Goal: Task Accomplishment & Management: Complete application form

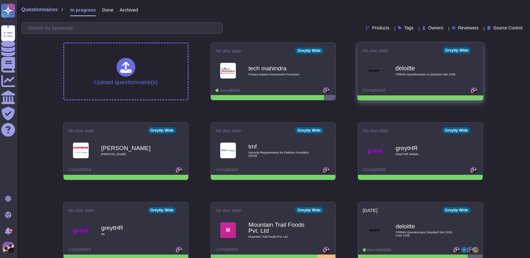
click at [405, 70] on b "deloitte" at bounding box center [426, 68] width 63 height 6
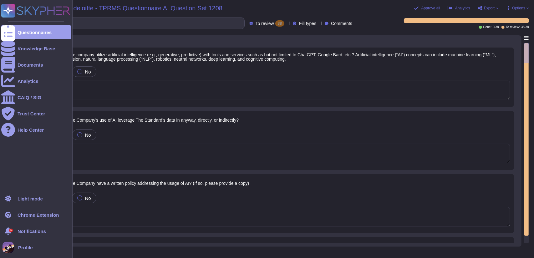
click at [6, 17] on rect at bounding box center [8, 11] width 14 height 14
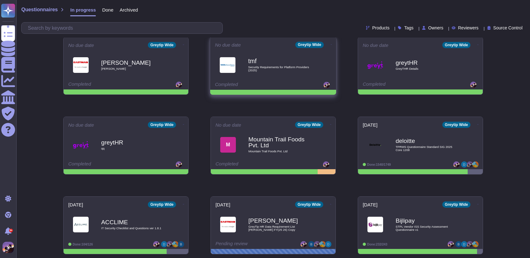
scroll to position [87, 0]
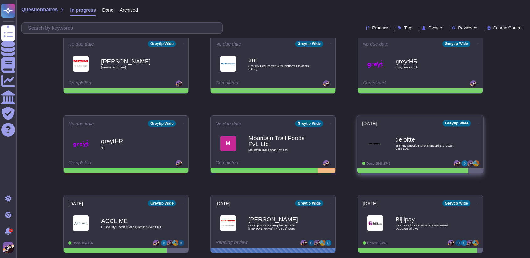
click at [426, 144] on span "TPRMS Questionnaire Standard SIG 2025 Core 1208" at bounding box center [426, 147] width 63 height 6
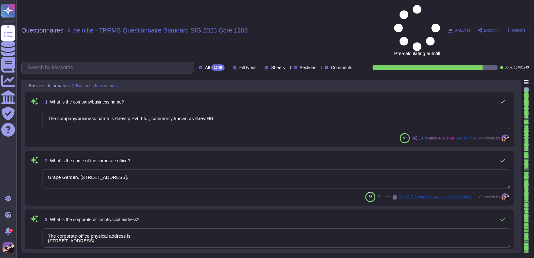
type textarea "The company/business name is Greytip Pvt. Ltd., commonly known as GreytHR."
type textarea "Grape Garden, [STREET_ADDRESS]."
type textarea "The corporate office physical address is: [STREET_ADDRESS]."
type textarea "The country of origin or incorporation of the company is [GEOGRAPHIC_DATA]."
type textarea "The backup sites are located as follows: 1. For [DEMOGRAPHIC_DATA] customers: -…"
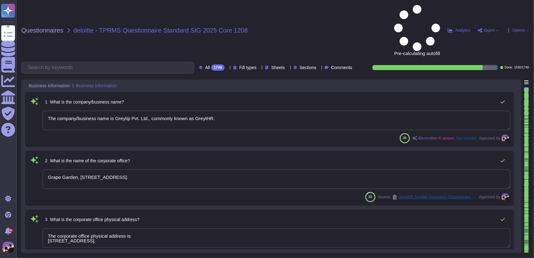
type textarea "The ownership structure is private. GreytHR is a privately held company, and it…"
click at [88, 62] on input "text" at bounding box center [109, 67] width 169 height 11
paste input "Has the organization outsourced its incident reporting responsibilities to a th…"
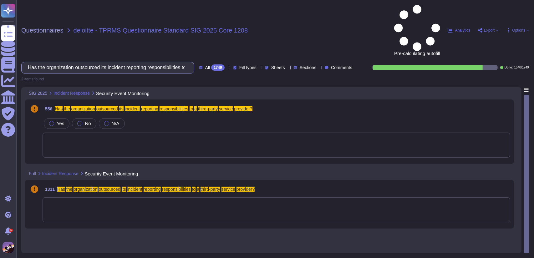
scroll to position [0, 88]
click at [194, 133] on div at bounding box center [277, 145] width 468 height 25
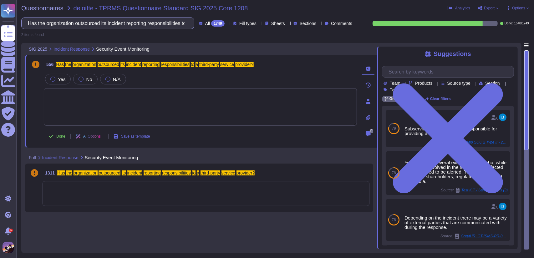
click at [173, 22] on input "Has the organization outsourced its incident reporting responsibilities to a th…" at bounding box center [106, 23] width 163 height 11
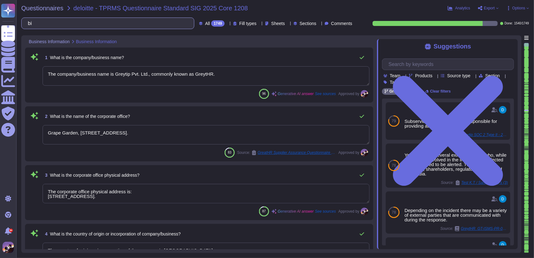
type input "b"
type textarea "The country of origin or incorporation of the company is [GEOGRAPHIC_DATA]."
type textarea "The backup sites are located as follows: 1. For [DEMOGRAPHIC_DATA] customers: -…"
type textarea "The ownership structure is private. GreytHR is a privately held company, and it…"
type textarea "The company/business name is Greytip Pvt. Ltd., commonly known as GreytHR."
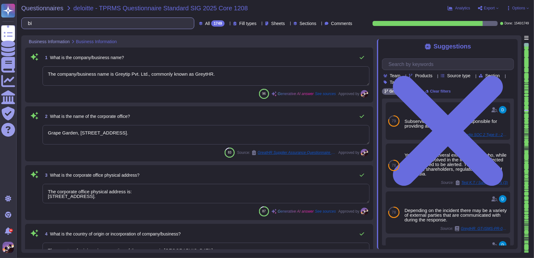
type textarea "Grape Garden, [STREET_ADDRESS]."
type textarea "The corporate office physical address is: [STREET_ADDRESS]."
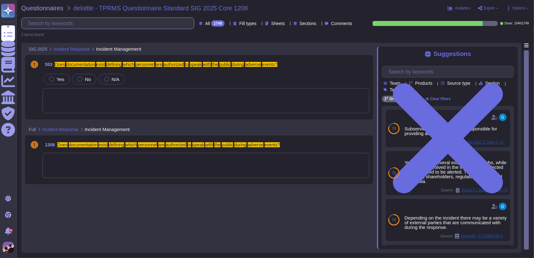
scroll to position [0, 114]
type input "Does documentation exist defining which personnel are authorized to speak with …"
click at [158, 107] on div at bounding box center [206, 100] width 327 height 25
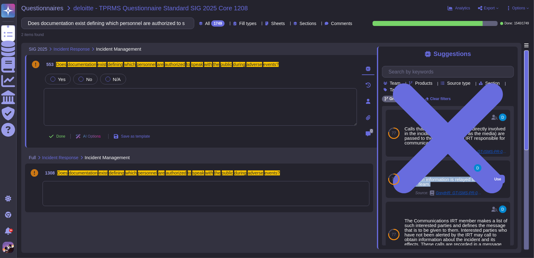
drag, startPoint x: 406, startPoint y: 180, endPoint x: 434, endPoint y: 184, distance: 27.5
click at [434, 184] on div "All known information is relayed to the IT Team." at bounding box center [444, 181] width 78 height 9
copy div "All known information is relayed to the IT Team."
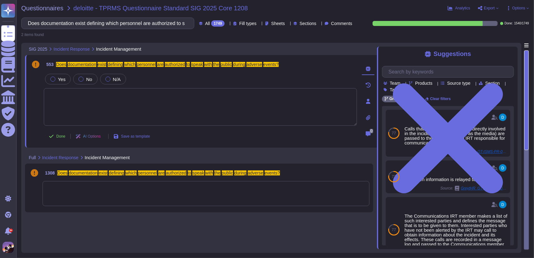
click at [177, 20] on div "Does documentation exist defining which personnel are authorized to speak with …" at bounding box center [107, 24] width 173 height 12
click at [172, 24] on input "Does documentation exist defining which personnel are authorized to speak with …" at bounding box center [106, 23] width 163 height 11
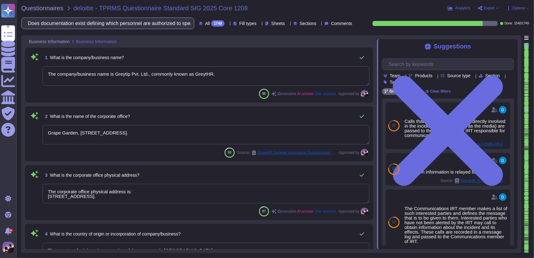
type textarea "The country of origin or incorporation of the company is [GEOGRAPHIC_DATA]."
type textarea "The backup sites are located as follows: 1. For [DEMOGRAPHIC_DATA] customers: -…"
type textarea "The ownership structure is private. GreytHR is a privately held company, and it…"
type textarea "The company/business name is Greytip Pvt. Ltd., commonly known as GreytHR."
type textarea "Grape Garden, [STREET_ADDRESS]."
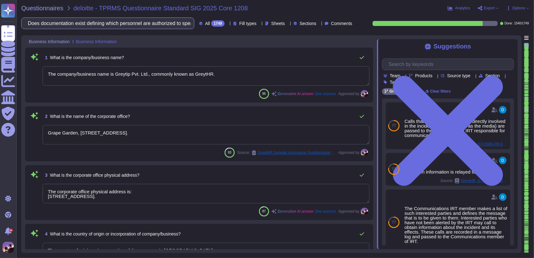
type textarea "The corporate office physical address is: [STREET_ADDRESS]."
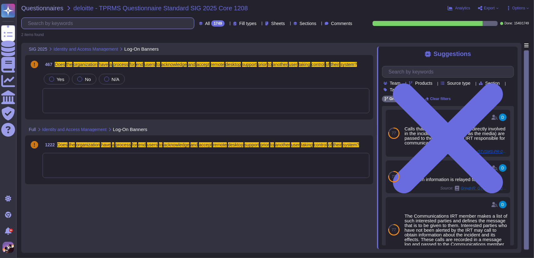
scroll to position [0, 206]
type input "Does the organization have a process for end users to acknowledge and accept re…"
click at [226, 95] on div at bounding box center [206, 100] width 327 height 25
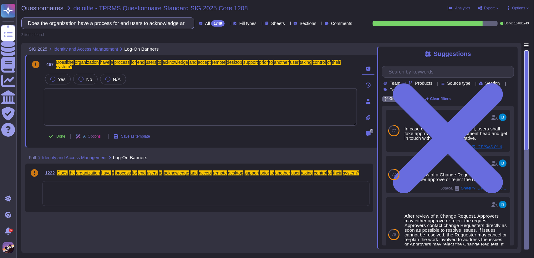
click at [164, 25] on input "Does the organization have a process for end users to acknowledge and accept re…" at bounding box center [106, 23] width 163 height 11
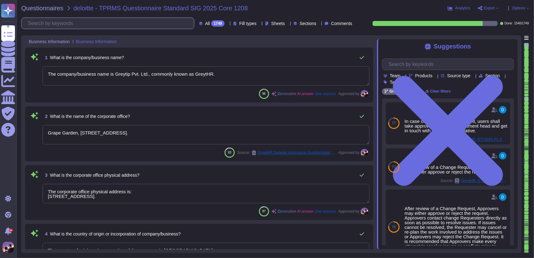
type textarea "The country of origin or incorporation of the company is [GEOGRAPHIC_DATA]."
type textarea "The backup sites are located as follows: 1. For [DEMOGRAPHIC_DATA] customers: -…"
type textarea "The ownership structure is private. GreytHR is a privately held company, and it…"
type textarea "The company/business name is Greytip Pvt. Ltd., commonly known as GreytHR."
type textarea "Grape Garden, [STREET_ADDRESS]."
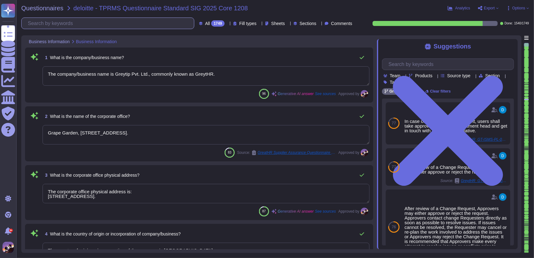
type textarea "The corporate office physical address is: [STREET_ADDRESS]."
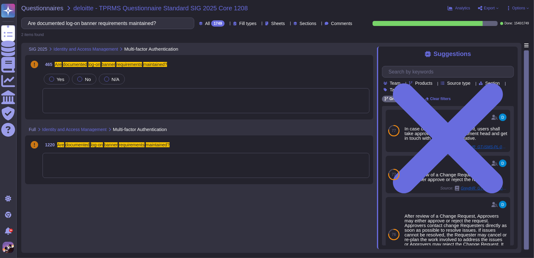
click at [187, 102] on div at bounding box center [206, 100] width 327 height 25
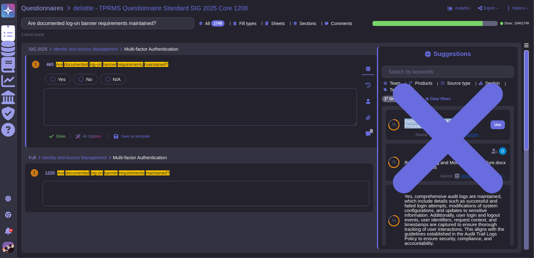
drag, startPoint x: 405, startPoint y: 121, endPoint x: 470, endPoint y: 126, distance: 65.6
click at [470, 126] on div "Refer to Logging and Monitoring Procedure.docx for more details" at bounding box center [444, 123] width 78 height 9
copy div "Refer to Logging and Monitoring Procedure.docx for more details"
click at [160, 26] on input "Are documented log-on banner requirements maintained?" at bounding box center [106, 23] width 163 height 11
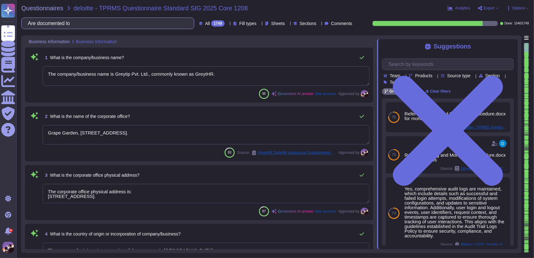
type input "A"
type textarea "The country of origin or incorporation of the company is [GEOGRAPHIC_DATA]."
type textarea "The backup sites are located as follows: 1. For [DEMOGRAPHIC_DATA] customers: -…"
type textarea "The ownership structure is private. GreytHR is a privately held company, and it…"
type textarea "The company/business name is Greytip Pvt. Ltd., commonly known as GreytHR."
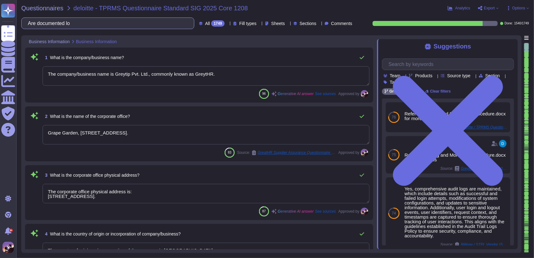
type textarea "Grape Garden, [STREET_ADDRESS]."
type textarea "The corporate office physical address is: [STREET_ADDRESS]."
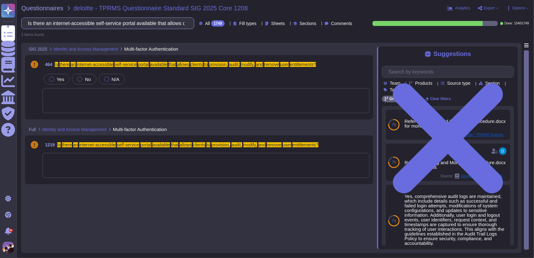
scroll to position [0, 157]
type input "Is there an internet-accessible self-service portal available that allows clien…"
click at [195, 96] on div at bounding box center [206, 100] width 327 height 25
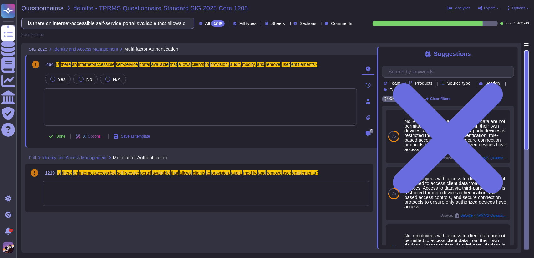
click at [153, 23] on input "Is there an internet-accessible self-service portal available that allows clien…" at bounding box center [106, 23] width 163 height 11
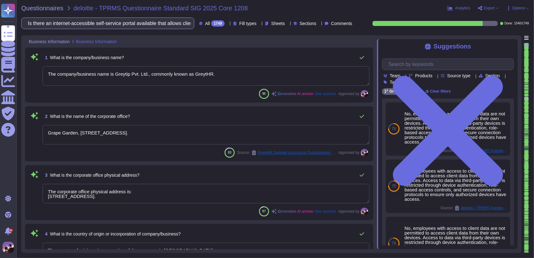
type textarea "The country of origin or incorporation of the company is [GEOGRAPHIC_DATA]."
type textarea "The backup sites are located as follows: 1. For [DEMOGRAPHIC_DATA] customers: -…"
type textarea "The ownership structure is private. GreytHR is a privately held company, and it…"
type textarea "The company/business name is Greytip Pvt. Ltd., commonly known as GreytHR."
type textarea "Grape Garden, [STREET_ADDRESS]."
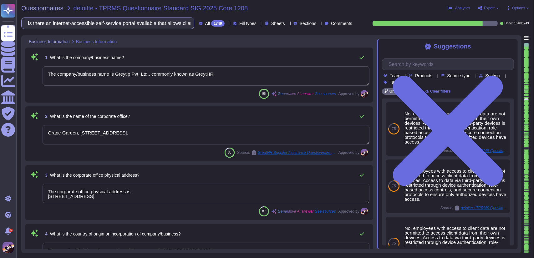
type textarea "The corporate office physical address is: [STREET_ADDRESS]."
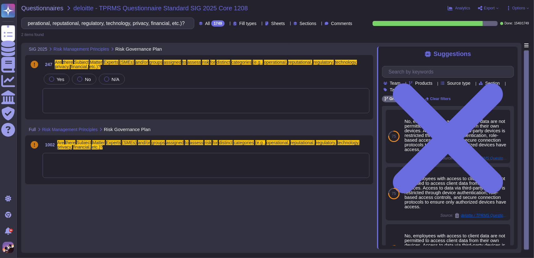
type input "Are there Subject Matter Experts (SMEs) and/or groups assigned to assess risk f…"
click at [138, 96] on div at bounding box center [206, 100] width 327 height 25
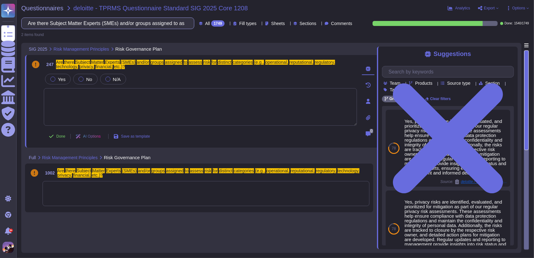
click at [150, 24] on input "Are there Subject Matter Experts (SMEs) and/or groups assigned to assess risk f…" at bounding box center [106, 23] width 163 height 11
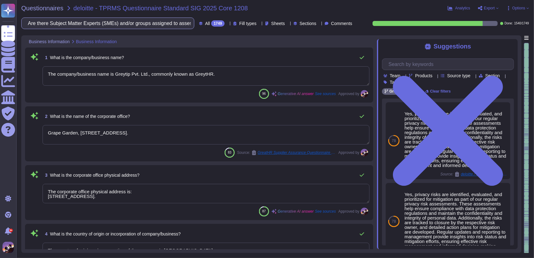
type textarea "The country of origin or incorporation of the company is [GEOGRAPHIC_DATA]."
type textarea "The backup sites are located as follows: 1. For [DEMOGRAPHIC_DATA] customers: -…"
type textarea "The ownership structure is private. GreytHR is a privately held company, and it…"
type textarea "The company/business name is Greytip Pvt. Ltd., commonly known as GreytHR."
type textarea "Grape Garden, [STREET_ADDRESS]."
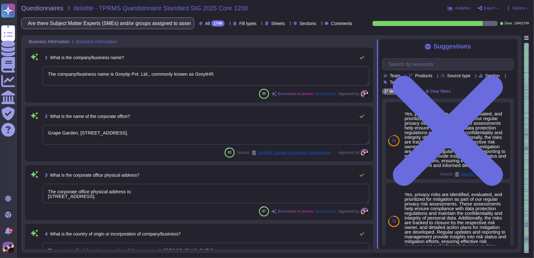
type textarea "The corporate office physical address is: [STREET_ADDRESS]."
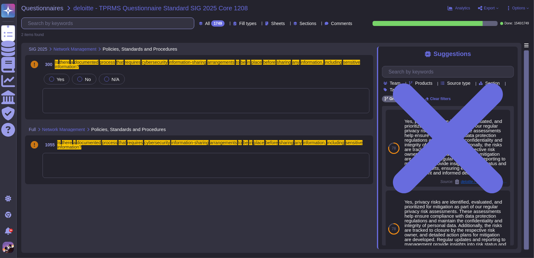
scroll to position [0, 239]
type input "Is there a documented process that requires cybersecurity information-sharing a…"
click at [170, 90] on div at bounding box center [206, 100] width 327 height 25
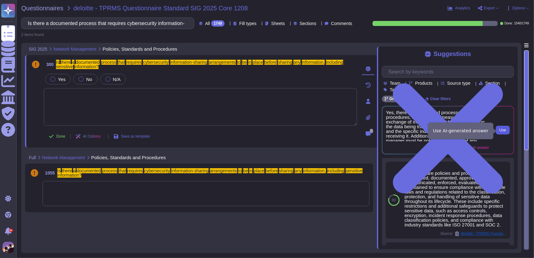
click at [497, 131] on button "Use" at bounding box center [503, 130] width 14 height 9
type textarea "Yes, there are established processes, procedures, and technical measures for th…"
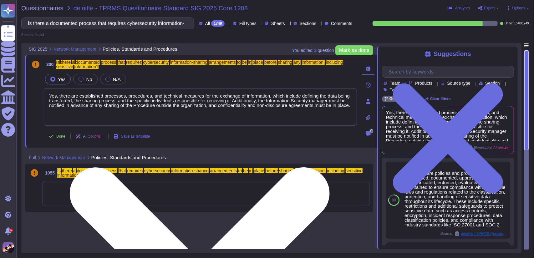
drag, startPoint x: 49, startPoint y: 95, endPoint x: 353, endPoint y: 110, distance: 304.3
click at [353, 110] on textarea "Yes, there are established processes, procedures, and technical measures for th…" at bounding box center [200, 107] width 313 height 38
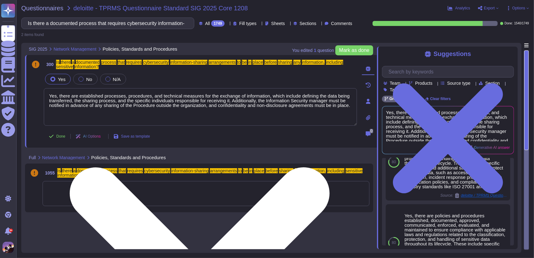
scroll to position [36, 0]
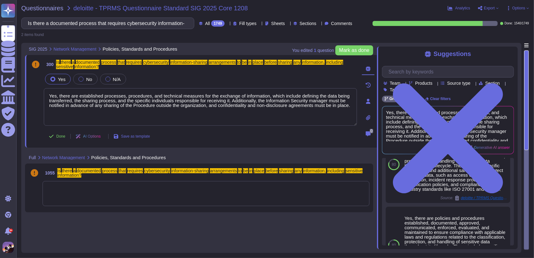
click at [176, 21] on div "Is there a documented process that requires cybersecurity information-sharing a…" at bounding box center [107, 24] width 173 height 12
click at [173, 20] on input "Is there a documented process that requires cybersecurity information-sharing a…" at bounding box center [106, 23] width 163 height 11
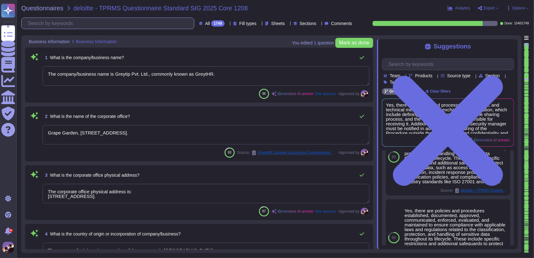
type textarea "The country of origin or incorporation of the company is [GEOGRAPHIC_DATA]."
type textarea "The backup sites are located as follows: 1. For [DEMOGRAPHIC_DATA] customers: -…"
type textarea "The ownership structure is private. GreytHR is a privately held company, and it…"
type textarea "The company/business name is Greytip Pvt. Ltd., commonly known as GreytHR."
type textarea "Grape Garden, [STREET_ADDRESS]."
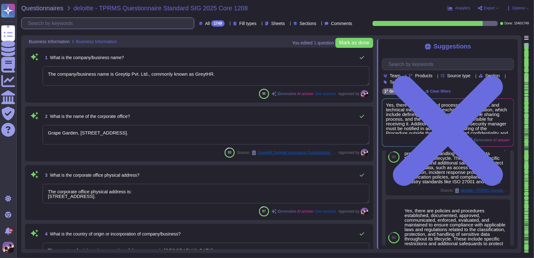
type textarea "The corporate office physical address is: [STREET_ADDRESS]."
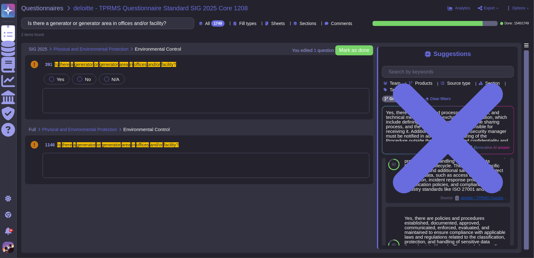
type input "Is there a generator or generator area in offices and/or facility?"
click at [83, 93] on div at bounding box center [206, 100] width 327 height 25
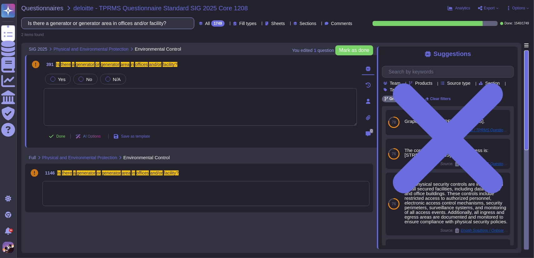
click at [155, 23] on input "Is there a generator or generator area in offices and/or facility?" at bounding box center [106, 23] width 163 height 11
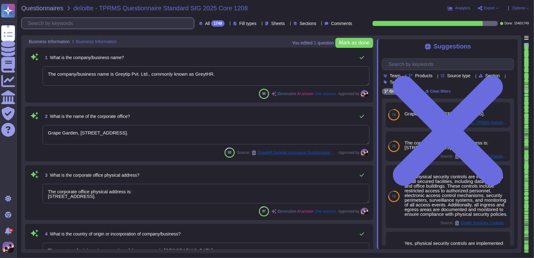
type textarea "The country of origin or incorporation of the company is [GEOGRAPHIC_DATA]."
type textarea "The backup sites are located as follows: 1. For [DEMOGRAPHIC_DATA] customers: -…"
type textarea "The ownership structure is private. GreytHR is a privately held company, and it…"
type textarea "The company/business name is Greytip Pvt. Ltd., commonly known as GreytHR."
type textarea "Grape Garden, [STREET_ADDRESS]."
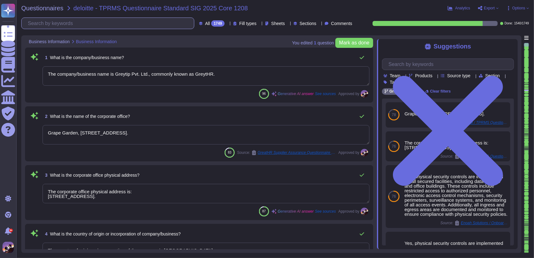
type textarea "The corporate office physical address is: [STREET_ADDRESS]."
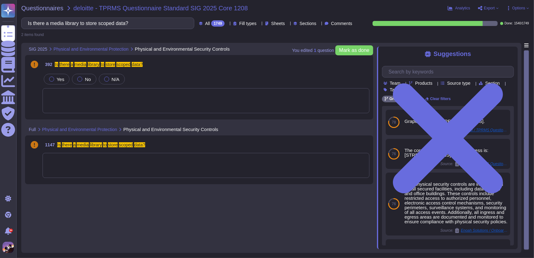
type input "Is there a media library to store scoped data?"
click at [155, 106] on div at bounding box center [206, 100] width 327 height 25
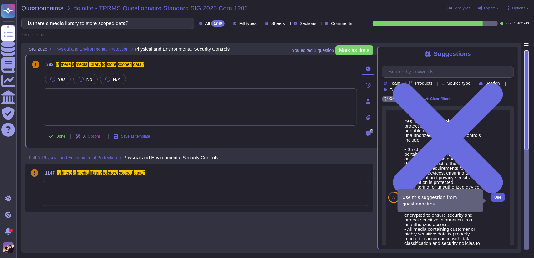
click at [495, 199] on span "Use" at bounding box center [498, 198] width 7 height 4
type textarea "Yes, there are controls in place to protect scoped data stored on portable medi…"
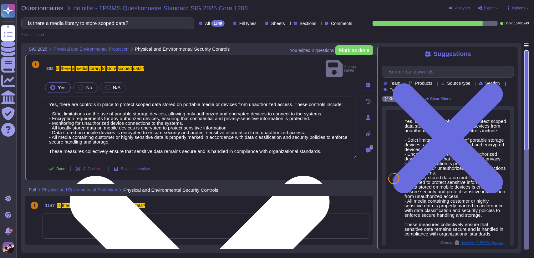
click at [101, 121] on textarea "Yes, there are controls in place to protect scoped data stored on portable medi…" at bounding box center [200, 128] width 313 height 62
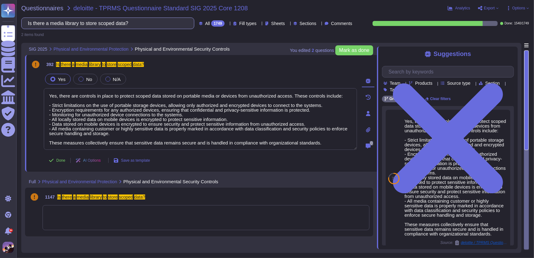
click at [146, 27] on input "Is there a media library to store scoped data?" at bounding box center [106, 23] width 163 height 11
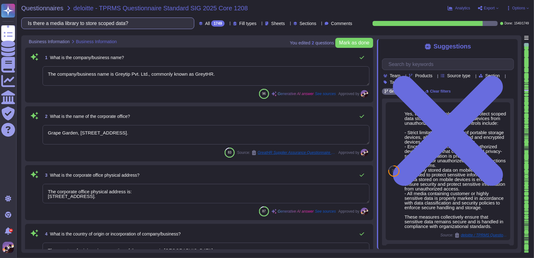
type textarea "The country of origin or incorporation of the company is [GEOGRAPHIC_DATA]."
type textarea "The backup sites are located as follows: 1. For [DEMOGRAPHIC_DATA] customers: -…"
type textarea "The ownership structure is private. GreytHR is a privately held company, and it…"
type textarea "The company/business name is Greytip Pvt. Ltd., commonly known as GreytHR."
type textarea "Grape Garden, [STREET_ADDRESS]."
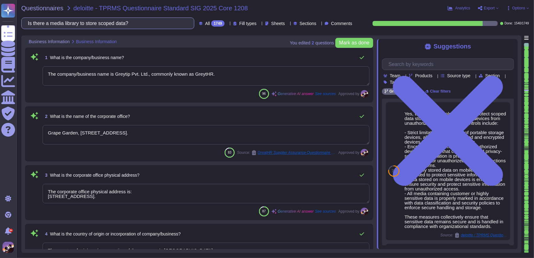
type textarea "The corporate office physical address is: [STREET_ADDRESS]."
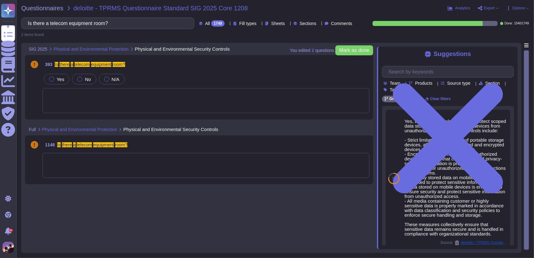
type input "Is there a telecom equipment room?"
click at [125, 90] on div at bounding box center [206, 100] width 327 height 25
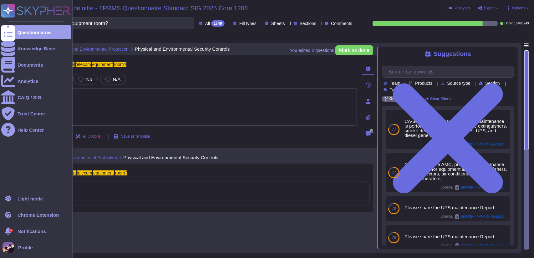
click at [6, 7] on rect at bounding box center [8, 11] width 14 height 14
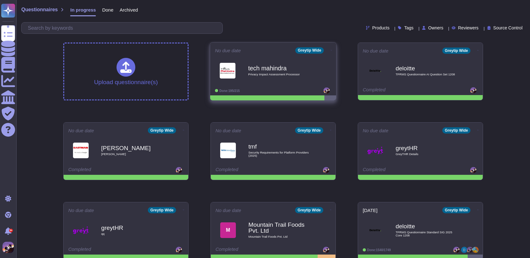
click at [269, 79] on div "tech mahindra Privacy Impact Assessment Processor" at bounding box center [279, 70] width 63 height 25
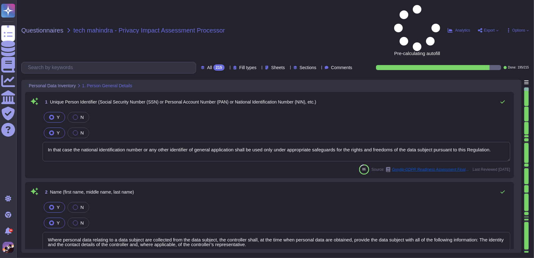
type textarea "In that case the national identification number or any other identifier of gene…"
type textarea "Where personal data relating to a data subject are collected from the data subj…"
type textarea "Where personal data have not been obtained from the data subject, the controlle…"
type textarea "Status information addressed specifically to a child."
click at [246, 142] on textarea "In that case the national identification number or any other identifier of gene…" at bounding box center [277, 151] width 468 height 19
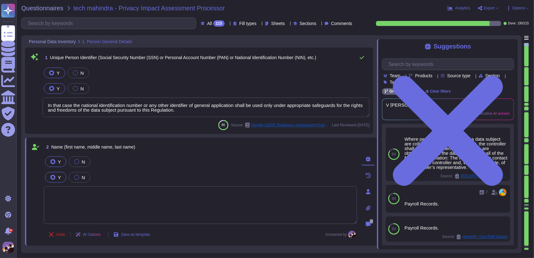
click at [215, 206] on textarea at bounding box center [200, 206] width 313 height 38
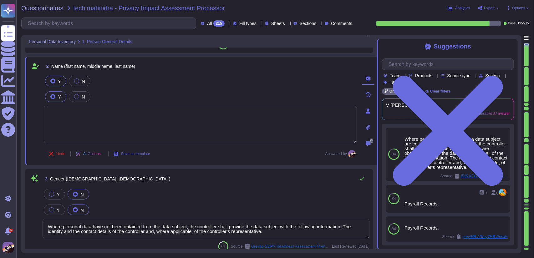
type textarea "The company is incorporated in [GEOGRAPHIC_DATA]."
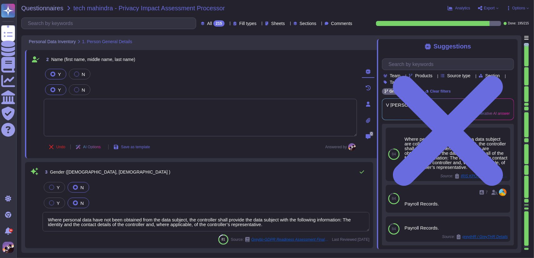
scroll to position [89, 0]
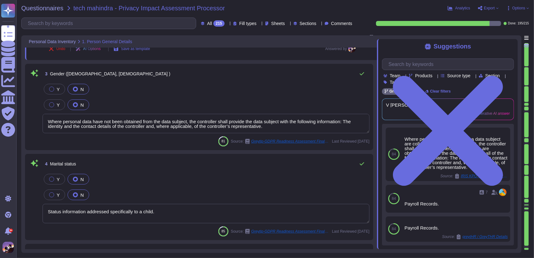
type textarea "All the users and stake holders are communicated about the planned Release and …"
click at [274, 118] on textarea "Where personal data have not been obtained from the data subject, the controlle…" at bounding box center [206, 123] width 327 height 19
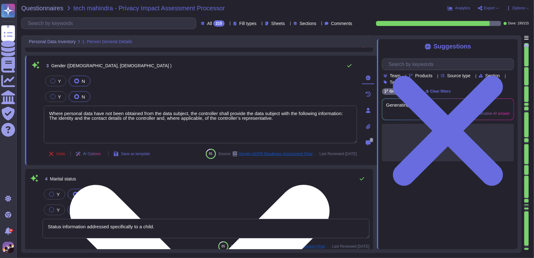
click at [270, 121] on textarea "Where personal data have not been obtained from the data subject, the controlle…" at bounding box center [200, 125] width 313 height 38
drag, startPoint x: 270, startPoint y: 121, endPoint x: 273, endPoint y: 120, distance: 3.5
click at [273, 120] on textarea "Where personal data have not been obtained from the data subject, the controlle…" at bounding box center [200, 125] width 313 height 38
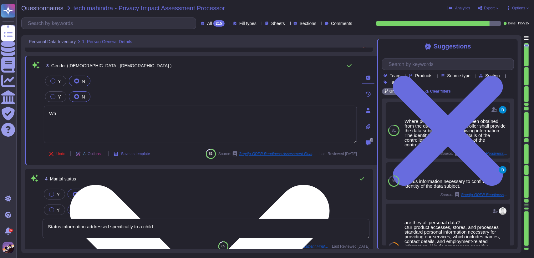
type textarea "W"
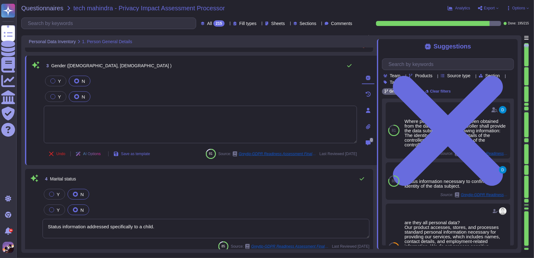
click at [242, 86] on div "Y N Y N" at bounding box center [200, 109] width 313 height 69
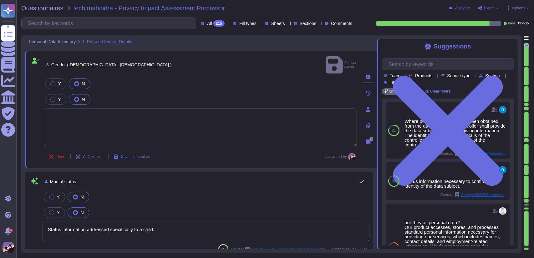
type textarea "It shall apply from [DATE]."
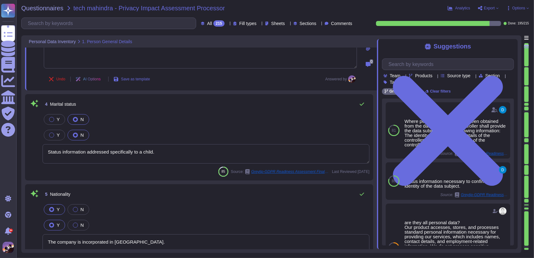
scroll to position [332, 0]
type textarea "The country of origin or incorporation of the company is [GEOGRAPHIC_DATA]."
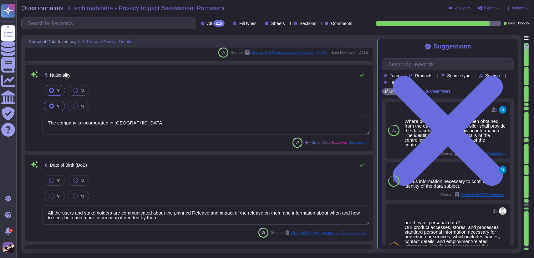
scroll to position [375, 0]
click at [160, 214] on textarea "All the users and stake holders are communicated about the planned Release and …" at bounding box center [206, 214] width 327 height 19
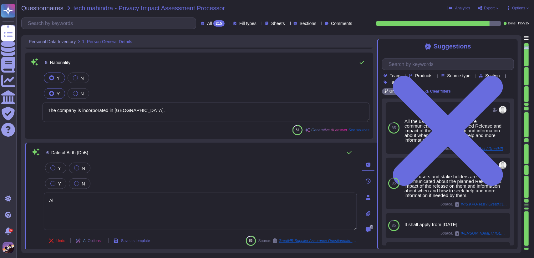
type textarea "A"
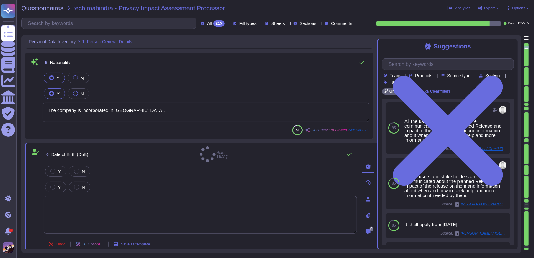
click at [192, 185] on div "Y N" at bounding box center [200, 187] width 313 height 13
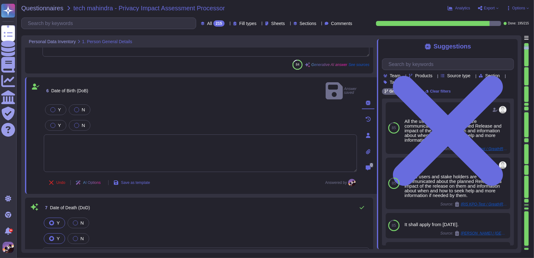
scroll to position [457, 0]
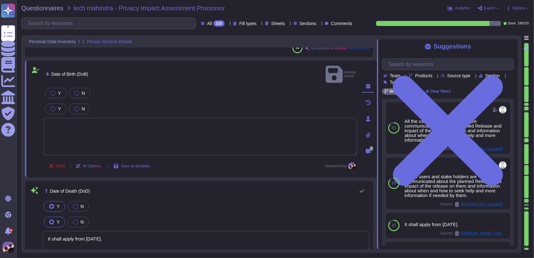
type textarea "The holding or parent company of GreytHR is Greytip Software Pvt. Ltd."
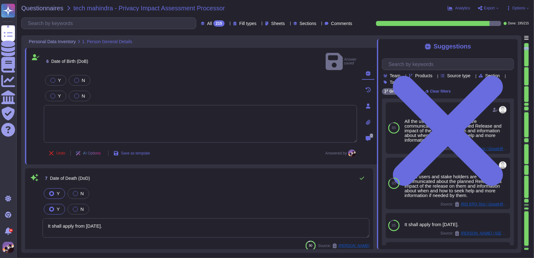
scroll to position [484, 0]
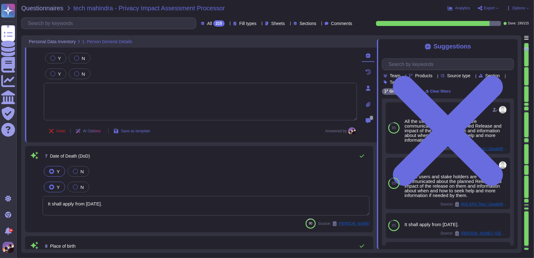
click at [152, 199] on textarea "It shall apply from [DATE]." at bounding box center [206, 205] width 327 height 19
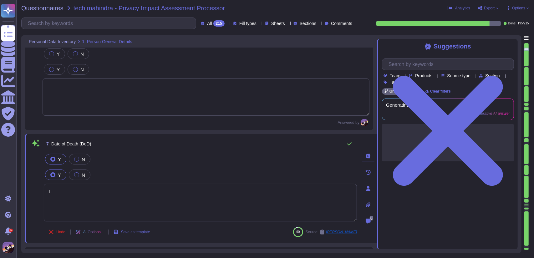
type textarea "I"
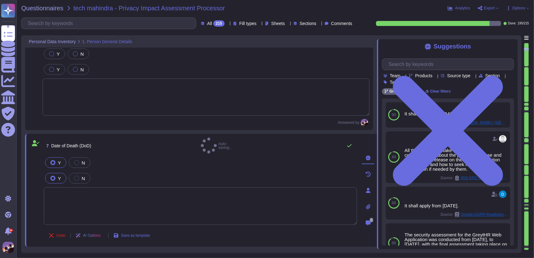
click at [192, 180] on div "Y N Y N" at bounding box center [200, 190] width 313 height 69
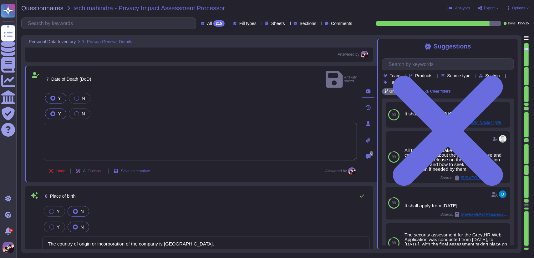
type textarea "need to be clarify"
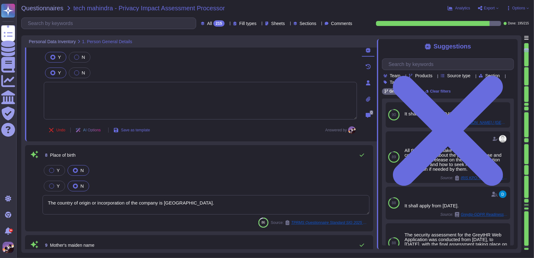
scroll to position [589, 0]
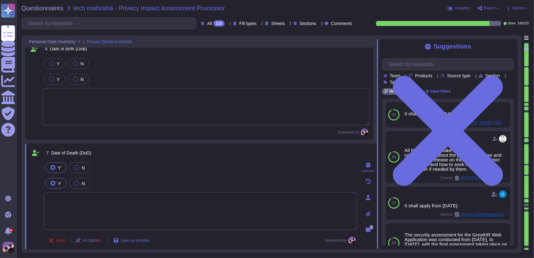
type textarea "Status information addressed specifically to a child."
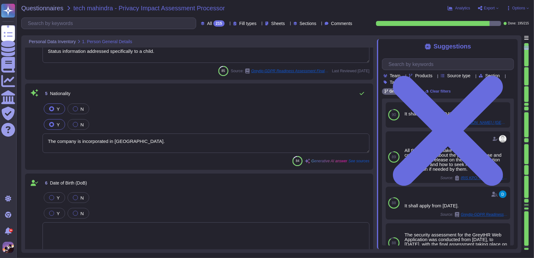
type textarea "The country of origin or incorporation of the company is [GEOGRAPHIC_DATA]."
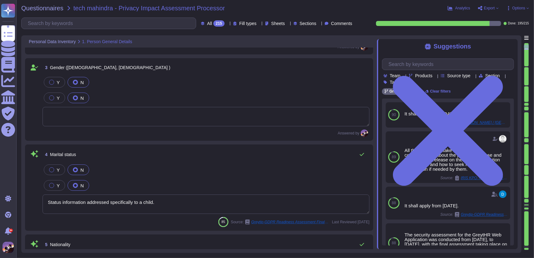
scroll to position [7, 0]
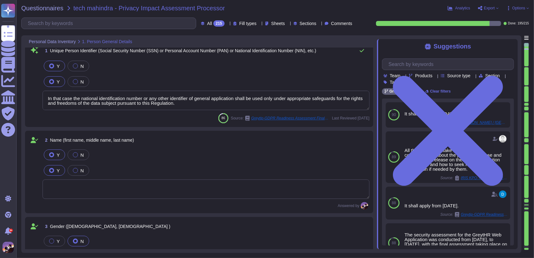
type textarea "In that case the national identification number or any other identifier of gene…"
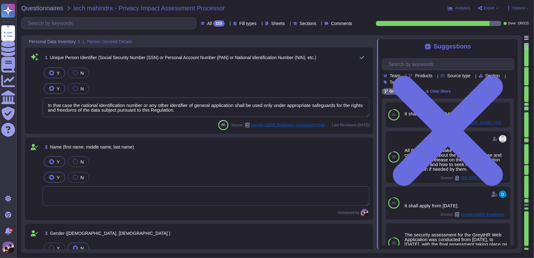
click at [227, 24] on icon at bounding box center [227, 24] width 0 height 0
click at [485, 7] on span "Export" at bounding box center [489, 8] width 11 height 4
click at [510, 8] on icon at bounding box center [508, 8] width 5 height 5
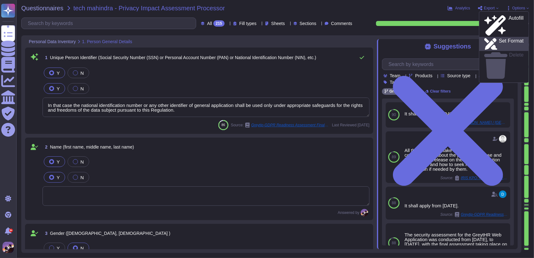
click at [503, 39] on p "Set Format" at bounding box center [511, 44] width 25 height 11
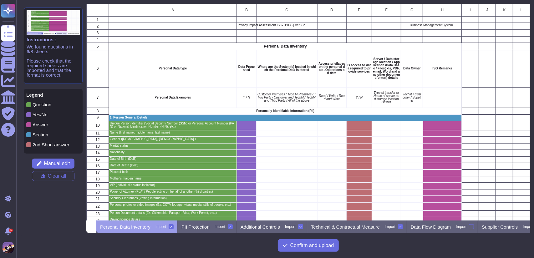
scroll to position [212, 439]
click at [173, 228] on icon at bounding box center [171, 226] width 3 height 3
click at [0, 0] on input "Import" at bounding box center [0, 0] width 0 height 0
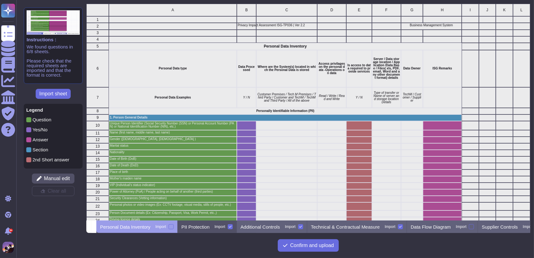
click at [191, 230] on div "PII Protection Import" at bounding box center [207, 227] width 59 height 13
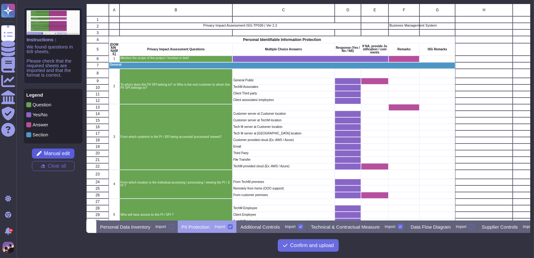
click at [73, 151] on button "Manual edit" at bounding box center [53, 154] width 43 height 10
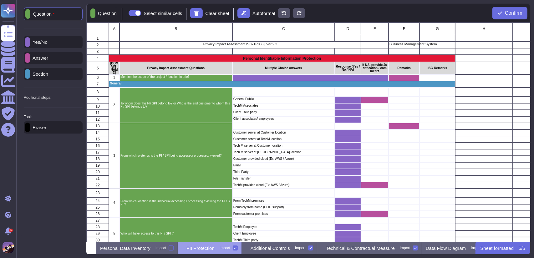
scroll to position [215, 439]
click at [28, 59] on icon at bounding box center [28, 59] width 0 height 0
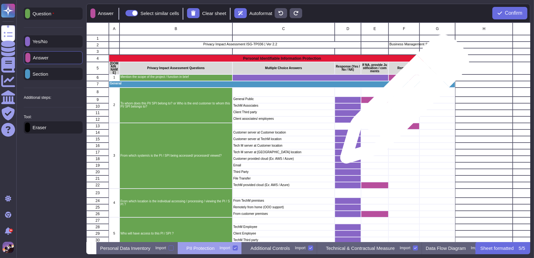
click at [403, 102] on div "grid" at bounding box center [404, 100] width 31 height 7
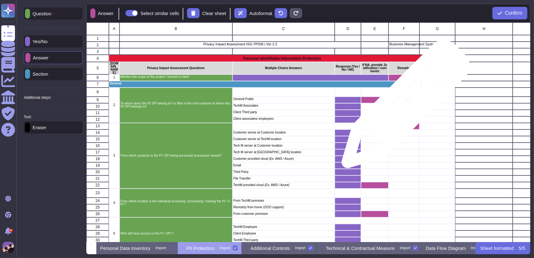
click at [403, 107] on div "grid" at bounding box center [404, 106] width 31 height 7
click at [405, 113] on div "grid" at bounding box center [404, 113] width 31 height 7
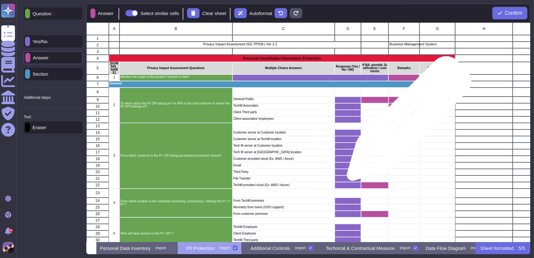
click at [407, 122] on div "grid" at bounding box center [404, 119] width 31 height 7
click at [408, 130] on div "grid" at bounding box center [404, 133] width 31 height 7
click at [408, 128] on div "grid" at bounding box center [404, 126] width 31 height 7
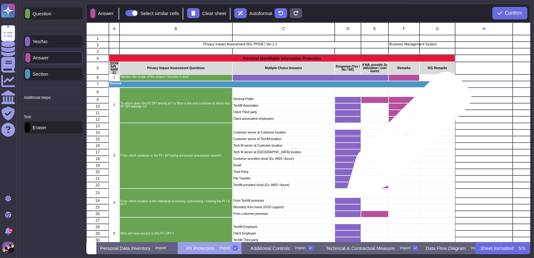
click at [407, 137] on div "grid" at bounding box center [404, 139] width 31 height 7
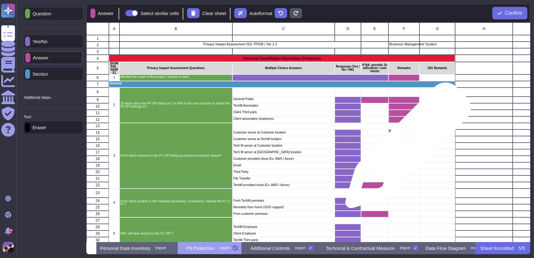
click at [406, 149] on div "grid" at bounding box center [404, 146] width 31 height 7
click at [405, 152] on div "grid" at bounding box center [404, 152] width 31 height 7
click at [404, 156] on div "grid" at bounding box center [404, 159] width 31 height 7
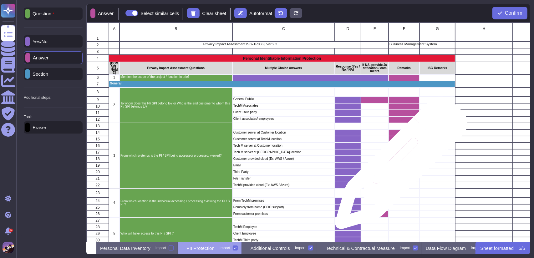
click at [399, 166] on div "grid" at bounding box center [404, 165] width 31 height 7
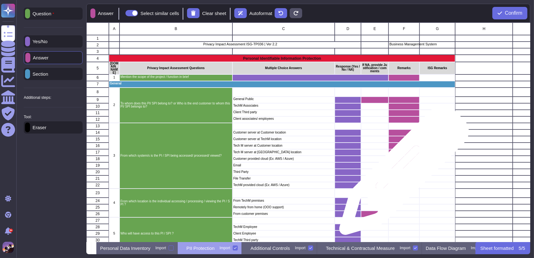
click at [402, 173] on div "grid" at bounding box center [404, 172] width 31 height 7
click at [404, 180] on div "grid" at bounding box center [404, 179] width 31 height 7
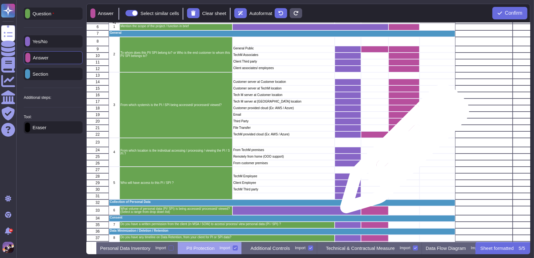
click at [403, 152] on div "grid" at bounding box center [404, 150] width 31 height 7
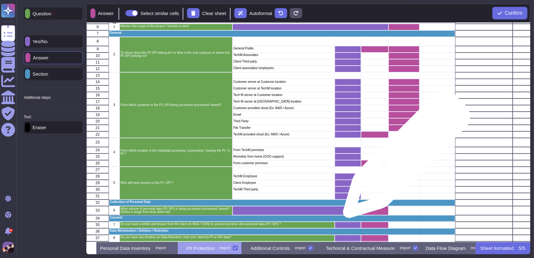
click at [404, 158] on div "grid" at bounding box center [404, 157] width 31 height 7
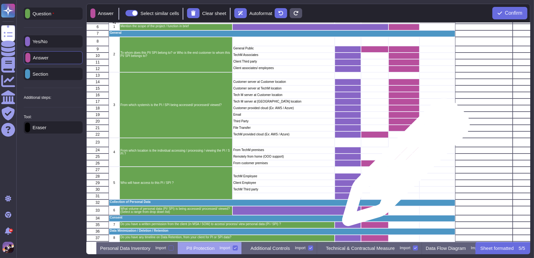
click at [404, 166] on div "grid" at bounding box center [404, 163] width 31 height 7
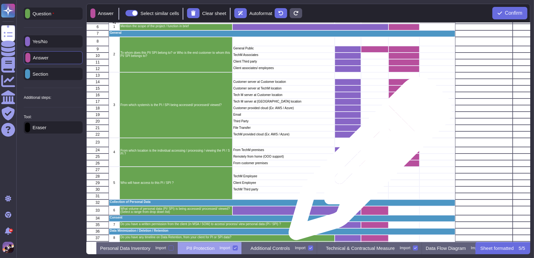
click at [368, 162] on div "grid" at bounding box center [375, 163] width 28 height 7
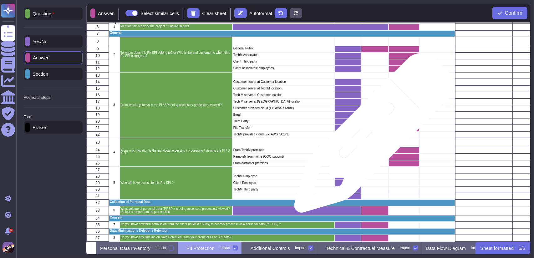
click at [372, 136] on div "grid" at bounding box center [375, 134] width 28 height 7
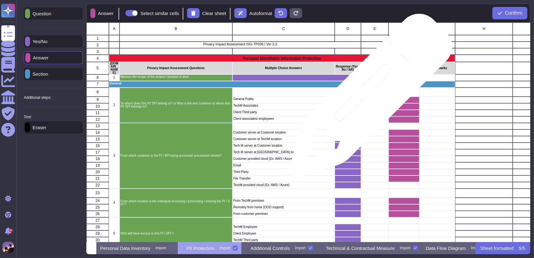
click at [368, 99] on div "grid" at bounding box center [375, 100] width 28 height 7
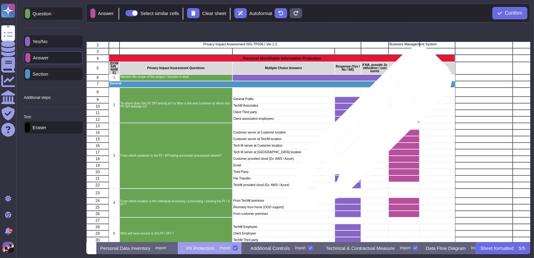
scroll to position [137, 0]
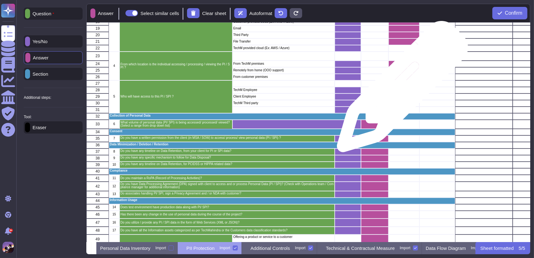
click at [400, 90] on div "grid" at bounding box center [404, 90] width 31 height 7
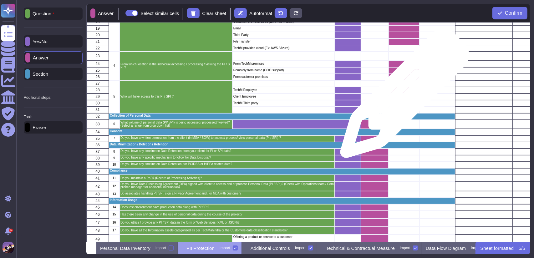
click at [403, 97] on div "grid" at bounding box center [404, 97] width 31 height 7
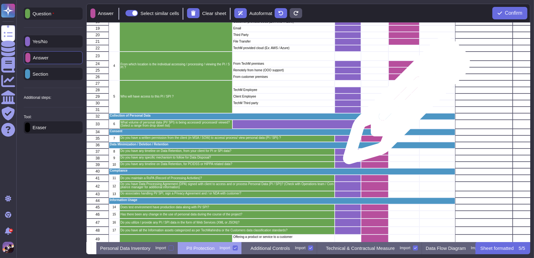
click at [404, 104] on div "grid" at bounding box center [404, 103] width 31 height 7
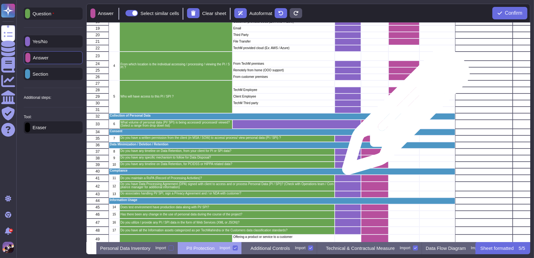
click at [404, 114] on p "Collection of Personal Data" at bounding box center [282, 115] width 345 height 3
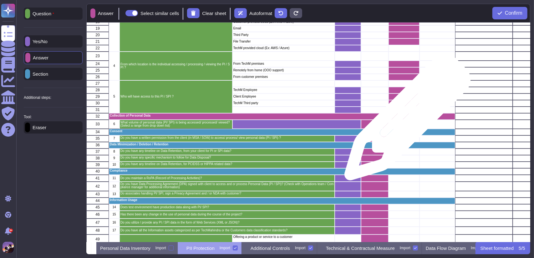
click at [405, 121] on div "grid" at bounding box center [404, 124] width 31 height 9
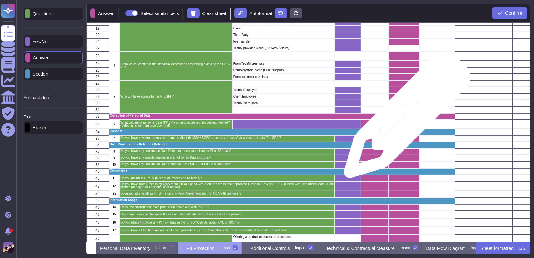
click at [405, 118] on div "Collection of Personal Data" at bounding box center [282, 116] width 347 height 7
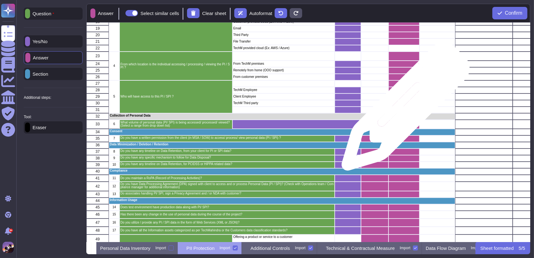
click at [403, 110] on div "grid" at bounding box center [404, 110] width 31 height 7
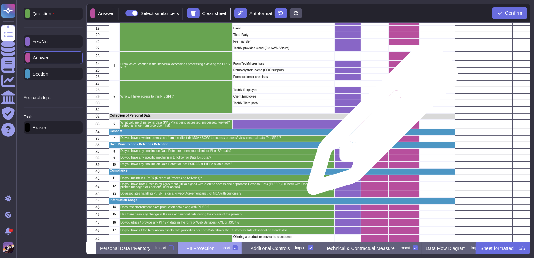
click at [380, 122] on div "grid" at bounding box center [375, 124] width 28 height 9
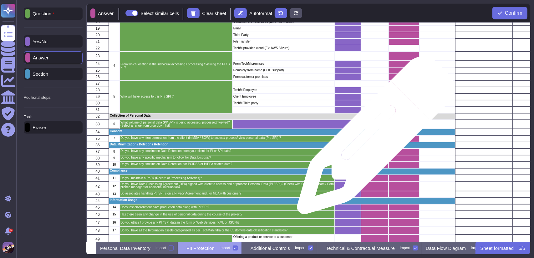
click at [374, 139] on div "grid" at bounding box center [375, 139] width 28 height 7
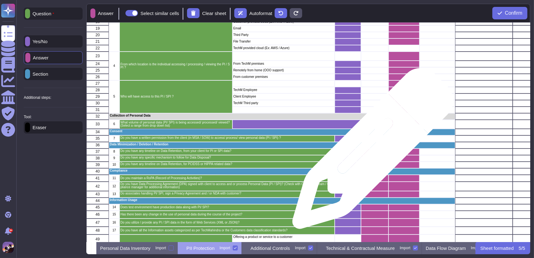
click at [371, 152] on div "grid" at bounding box center [375, 152] width 28 height 7
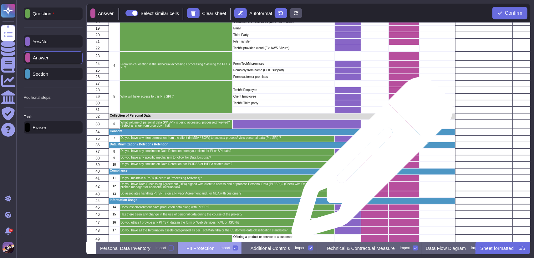
click at [370, 162] on div "grid" at bounding box center [375, 165] width 28 height 7
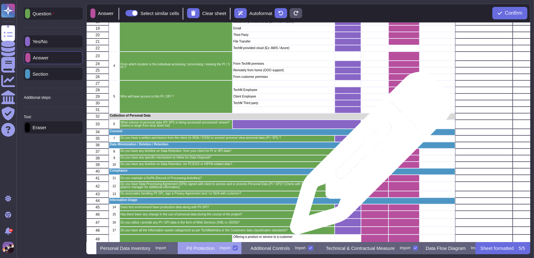
click at [369, 157] on div "grid" at bounding box center [375, 158] width 28 height 7
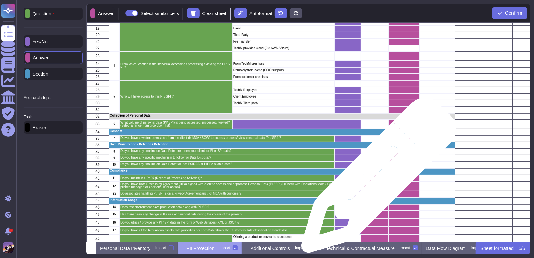
click at [377, 179] on div "grid" at bounding box center [375, 178] width 28 height 7
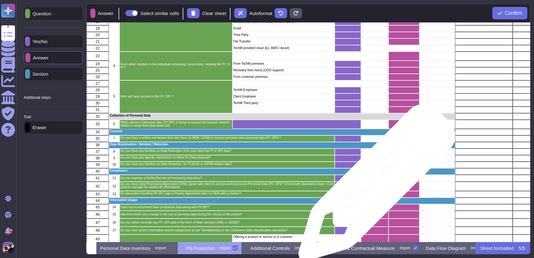
click at [375, 186] on div "grid" at bounding box center [375, 186] width 28 height 9
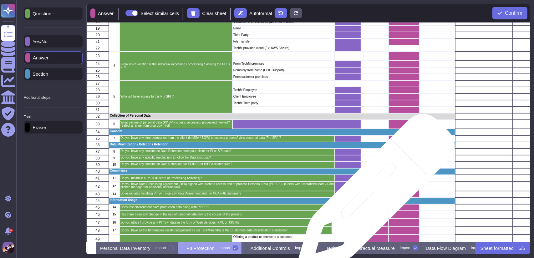
click at [374, 196] on div "grid" at bounding box center [375, 194] width 28 height 7
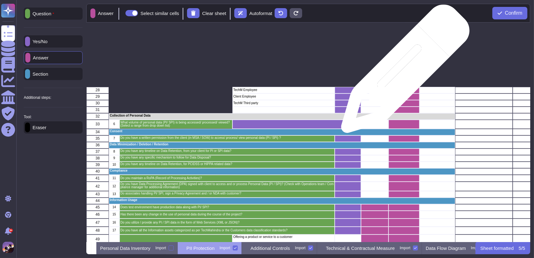
scroll to position [274, 0]
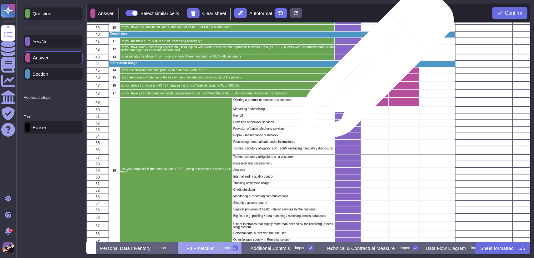
click at [372, 70] on div "grid" at bounding box center [375, 70] width 28 height 7
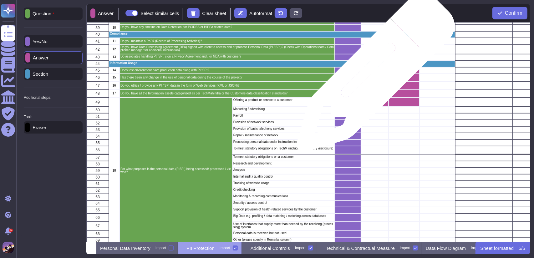
click at [373, 76] on div "grid" at bounding box center [375, 78] width 28 height 8
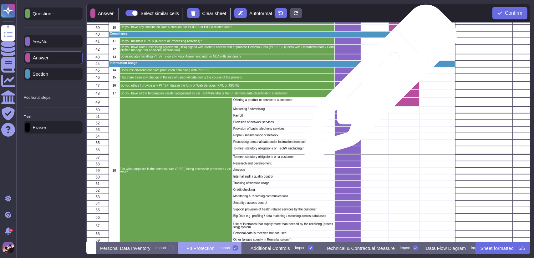
click at [378, 85] on div "grid" at bounding box center [375, 86] width 28 height 8
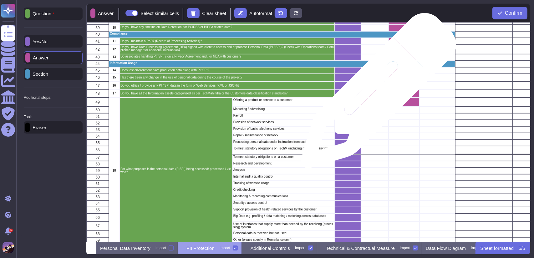
click at [376, 94] on div "grid" at bounding box center [375, 94] width 28 height 8
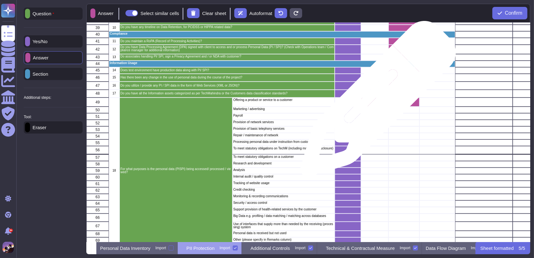
click at [376, 102] on div "grid" at bounding box center [375, 102] width 28 height 9
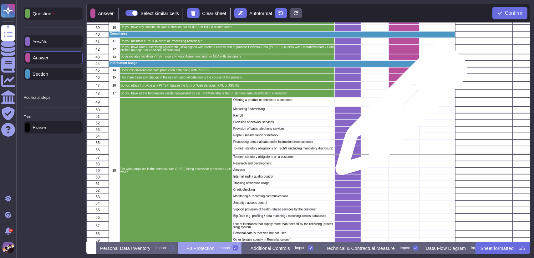
click at [399, 112] on div "grid" at bounding box center [404, 110] width 31 height 7
click at [399, 117] on div "grid" at bounding box center [404, 116] width 31 height 7
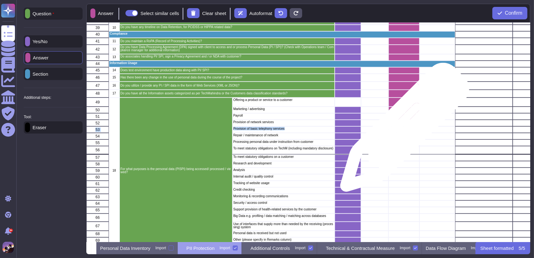
drag, startPoint x: 399, startPoint y: 122, endPoint x: 401, endPoint y: 128, distance: 5.9
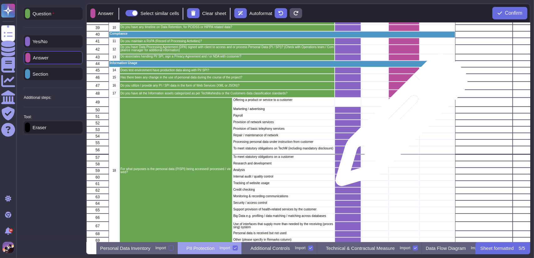
click at [399, 123] on div "grid" at bounding box center [404, 123] width 31 height 7
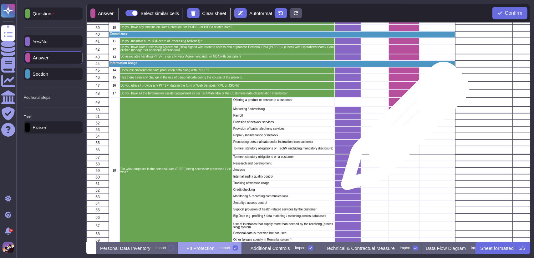
click at [403, 129] on div "grid" at bounding box center [404, 129] width 31 height 7
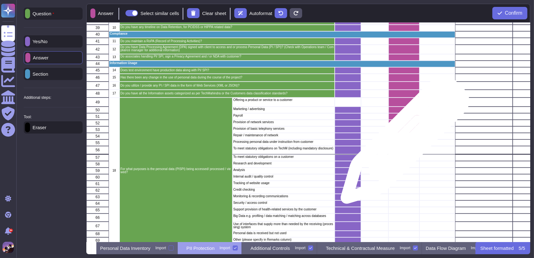
click at [403, 143] on div "grid" at bounding box center [404, 143] width 31 height 7
click at [401, 138] on div "grid" at bounding box center [404, 136] width 31 height 7
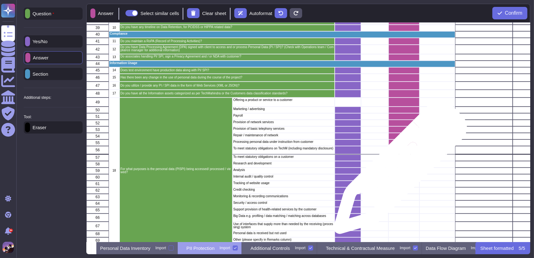
click at [398, 171] on div "grid" at bounding box center [404, 171] width 31 height 7
click at [399, 168] on div "grid" at bounding box center [404, 171] width 31 height 7
click at [401, 164] on div "grid" at bounding box center [404, 164] width 31 height 7
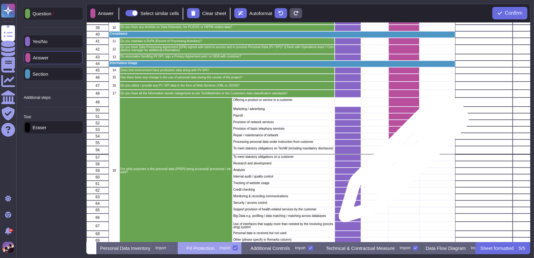
click at [402, 161] on div "grid" at bounding box center [404, 164] width 31 height 7
click at [403, 150] on div "grid" at bounding box center [404, 150] width 31 height 8
click at [404, 157] on div "grid" at bounding box center [404, 158] width 31 height 7
click at [403, 166] on div "grid" at bounding box center [404, 164] width 31 height 7
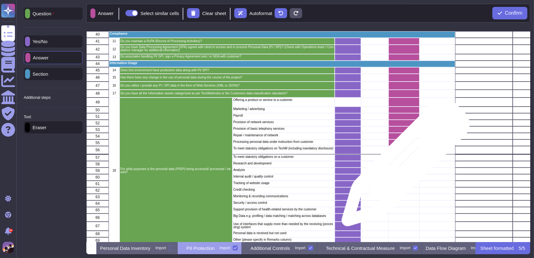
scroll to position [364, 0]
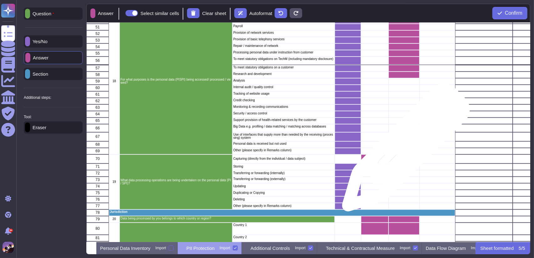
click at [404, 151] on div "grid" at bounding box center [404, 151] width 31 height 7
click at [403, 146] on div "grid" at bounding box center [404, 144] width 31 height 7
click at [402, 140] on div "grid" at bounding box center [404, 136] width 31 height 9
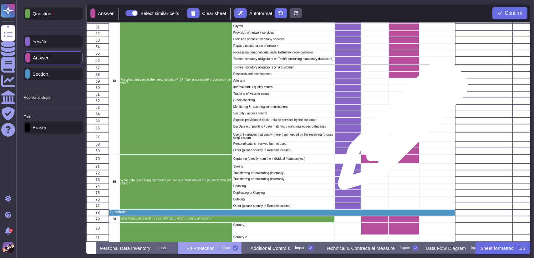
click at [401, 128] on div "grid" at bounding box center [404, 128] width 31 height 8
click at [403, 122] on div "grid" at bounding box center [404, 121] width 31 height 7
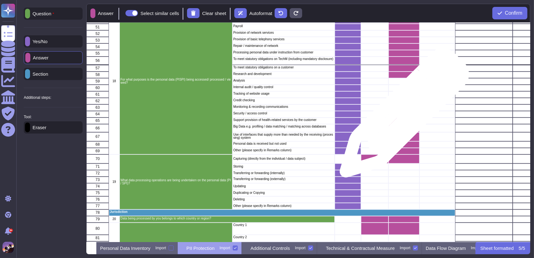
click at [402, 116] on div "grid" at bounding box center [404, 114] width 31 height 7
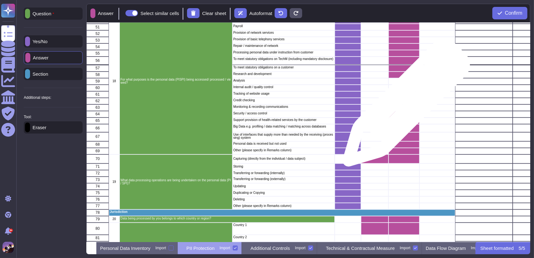
click at [404, 106] on div "grid" at bounding box center [404, 108] width 31 height 7
click at [405, 103] on div "grid" at bounding box center [404, 101] width 31 height 7
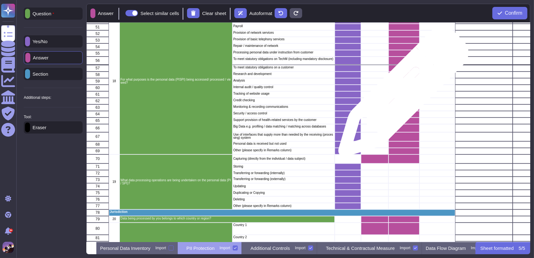
click at [401, 95] on div "grid" at bounding box center [404, 94] width 31 height 7
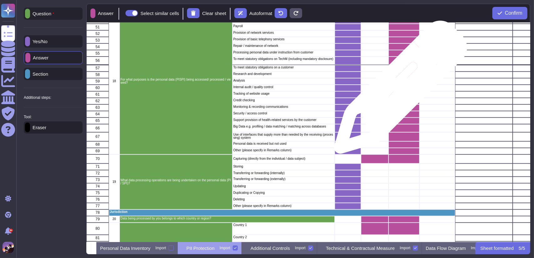
click at [398, 90] on div "grid" at bounding box center [404, 88] width 31 height 7
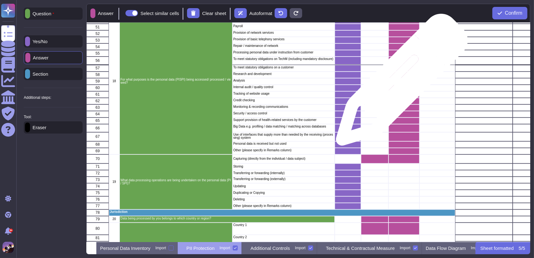
click at [400, 83] on div "grid" at bounding box center [404, 81] width 31 height 7
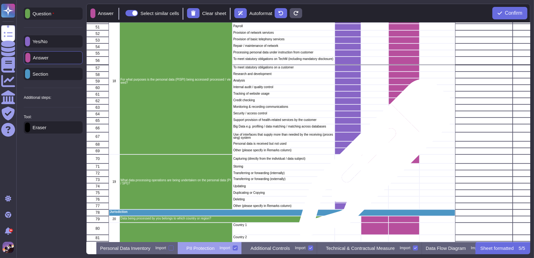
click at [374, 161] on div "grid" at bounding box center [375, 159] width 28 height 9
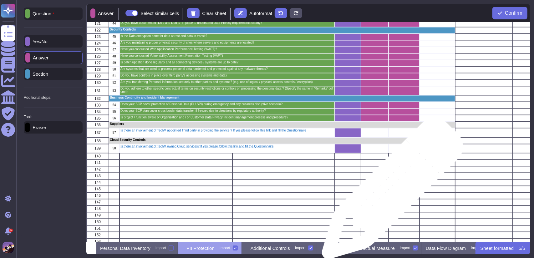
scroll to position [855, 0]
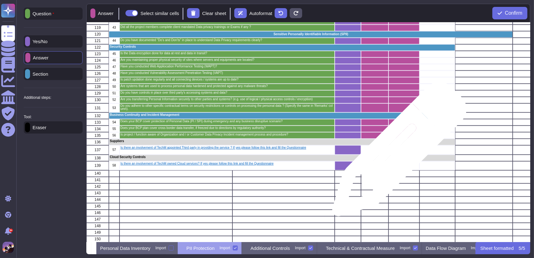
click at [397, 152] on div "grid" at bounding box center [404, 149] width 31 height 9
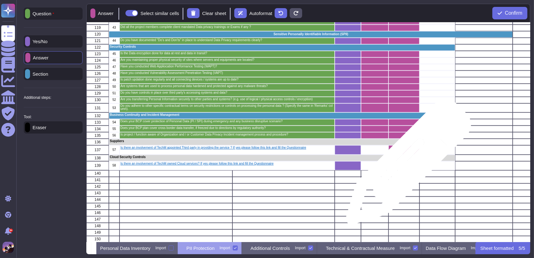
click at [406, 165] on div "grid" at bounding box center [404, 165] width 31 height 9
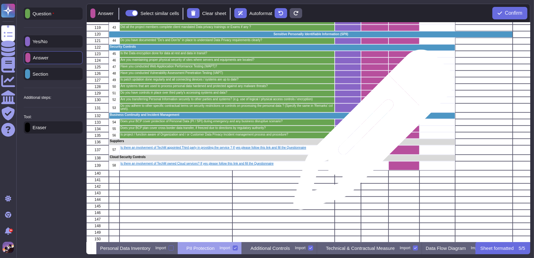
click at [371, 133] on div "grid" at bounding box center [375, 135] width 28 height 7
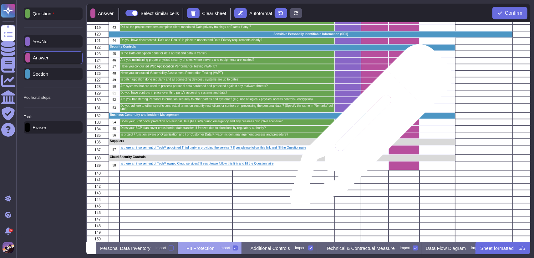
click at [369, 129] on div "grid" at bounding box center [375, 129] width 28 height 7
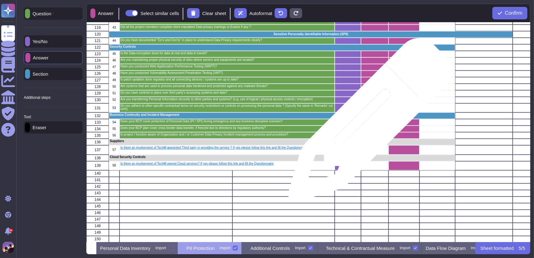
click at [368, 123] on div "grid" at bounding box center [375, 122] width 28 height 7
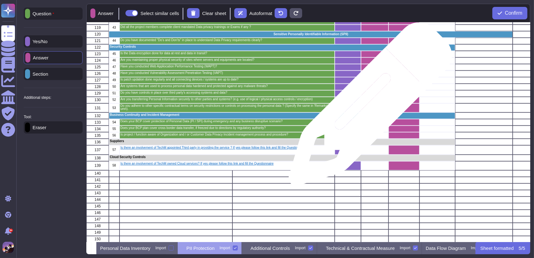
click at [368, 107] on div "grid" at bounding box center [375, 107] width 28 height 9
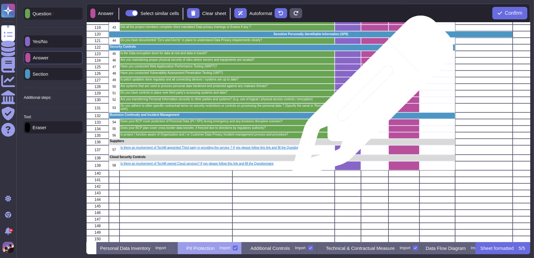
click at [371, 99] on div "grid" at bounding box center [375, 100] width 28 height 7
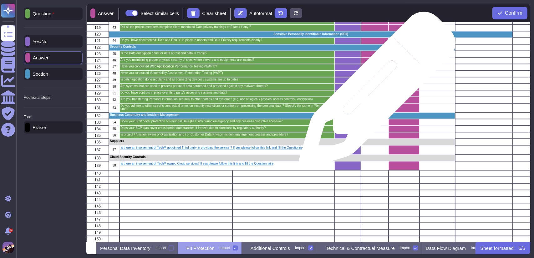
click at [375, 93] on div "grid" at bounding box center [375, 93] width 28 height 7
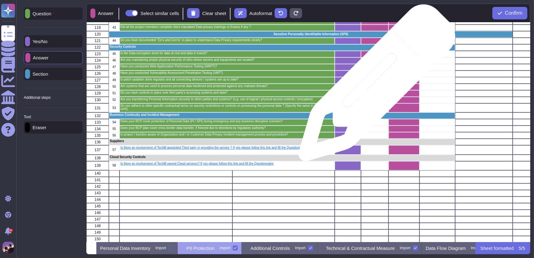
click at [375, 86] on div "grid" at bounding box center [375, 87] width 28 height 7
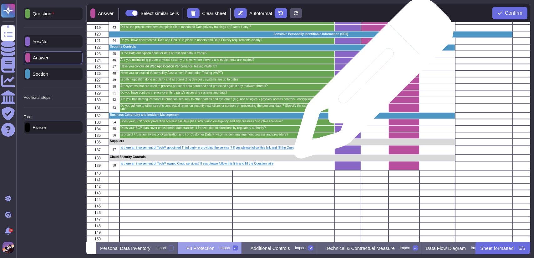
click at [371, 82] on div "grid" at bounding box center [375, 80] width 28 height 7
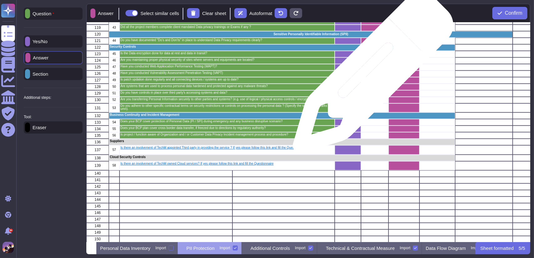
click at [371, 76] on div "grid" at bounding box center [375, 73] width 28 height 7
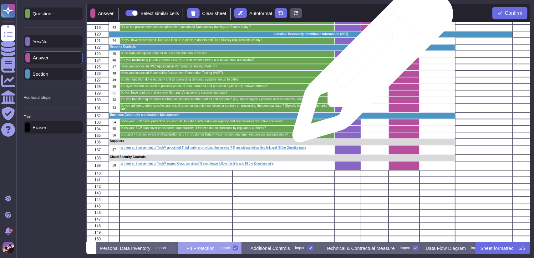
click at [371, 65] on div "grid" at bounding box center [375, 67] width 28 height 7
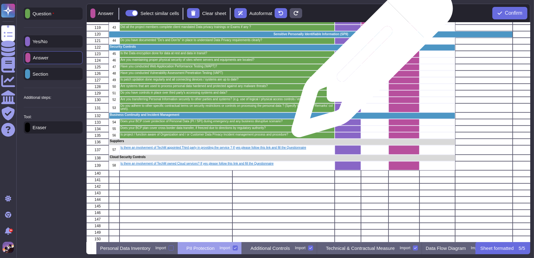
click at [370, 60] on div "grid" at bounding box center [375, 60] width 28 height 7
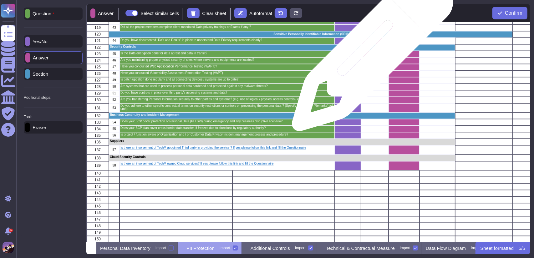
click at [370, 54] on div "grid" at bounding box center [375, 54] width 28 height 7
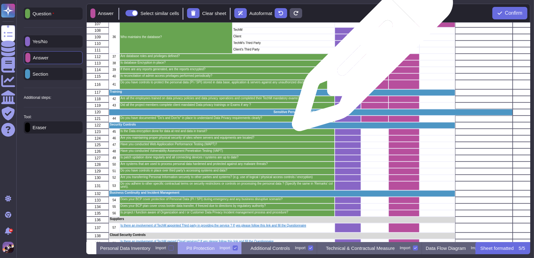
scroll to position [776, 0]
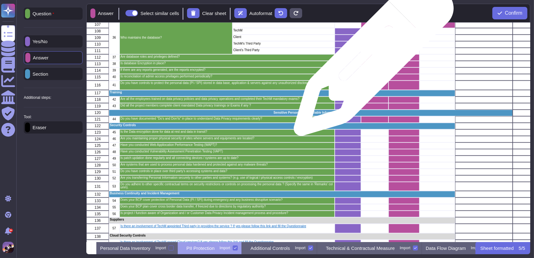
click at [372, 59] on div "grid" at bounding box center [375, 57] width 28 height 7
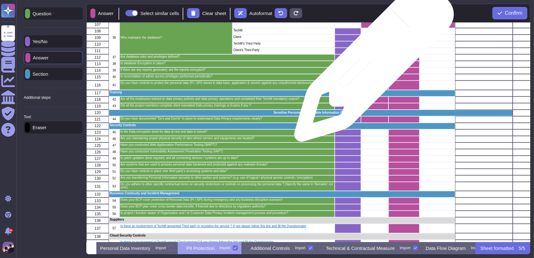
click at [372, 65] on div "grid" at bounding box center [375, 64] width 28 height 7
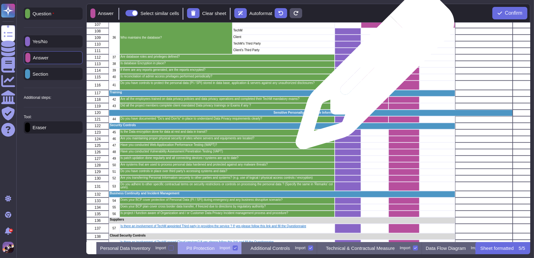
click at [373, 73] on div "grid" at bounding box center [375, 71] width 28 height 7
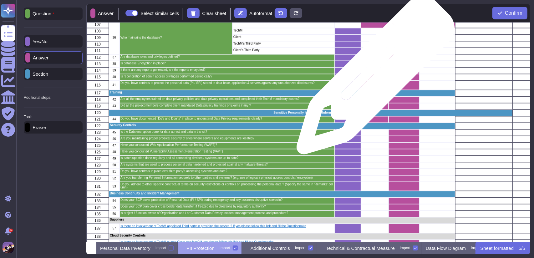
click at [373, 79] on div "grid" at bounding box center [375, 77] width 28 height 7
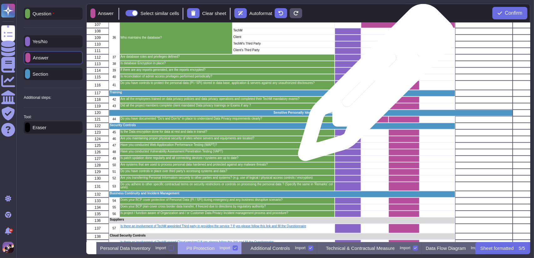
click at [374, 86] on div "grid" at bounding box center [375, 85] width 28 height 9
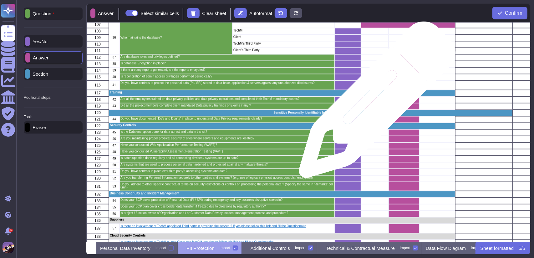
click at [375, 103] on div "grid" at bounding box center [375, 106] width 28 height 7
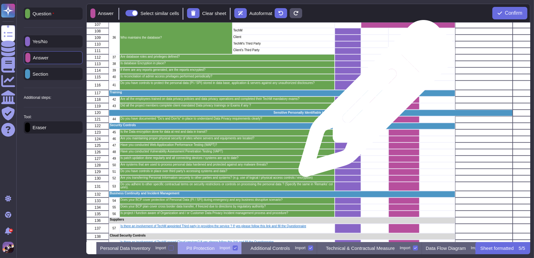
click at [375, 102] on div "grid" at bounding box center [375, 100] width 28 height 7
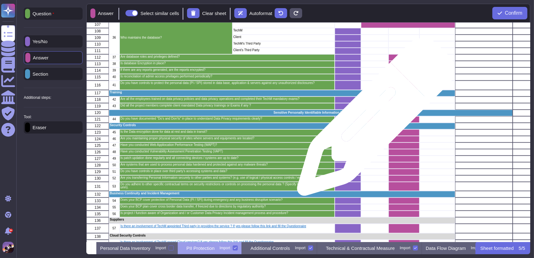
click at [374, 120] on div "grid" at bounding box center [375, 119] width 28 height 7
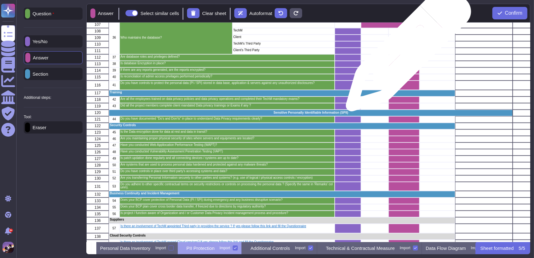
click at [406, 52] on div "grid" at bounding box center [404, 51] width 31 height 7
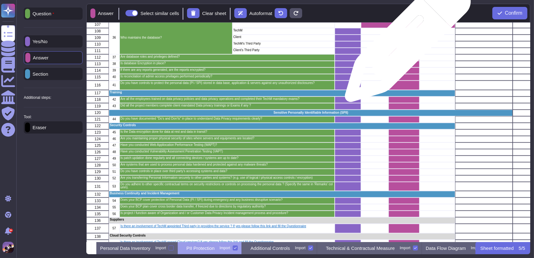
click at [406, 42] on div "grid" at bounding box center [404, 44] width 31 height 7
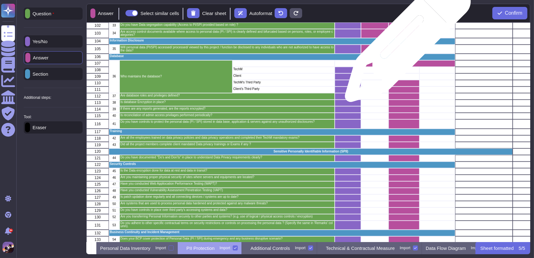
scroll to position [733, 0]
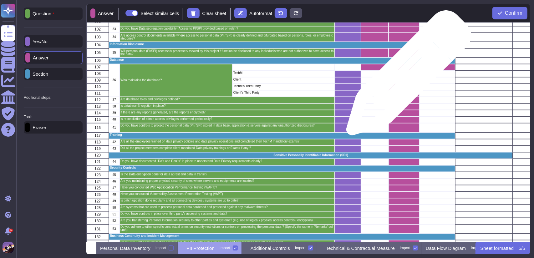
click at [407, 76] on div "grid" at bounding box center [404, 74] width 31 height 7
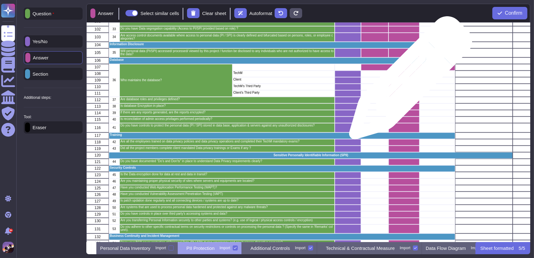
click at [408, 81] on div "grid" at bounding box center [404, 80] width 31 height 7
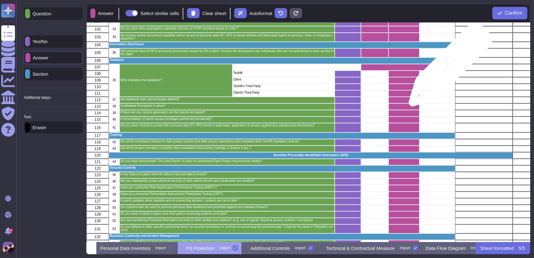
click at [448, 68] on div "grid" at bounding box center [408, 67] width 94 height 7
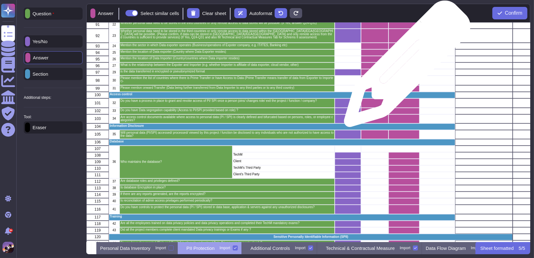
scroll to position [651, 0]
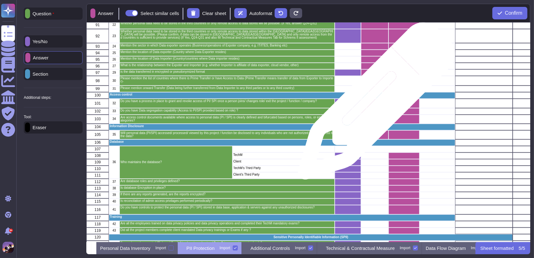
click at [374, 104] on div "grid" at bounding box center [375, 103] width 28 height 9
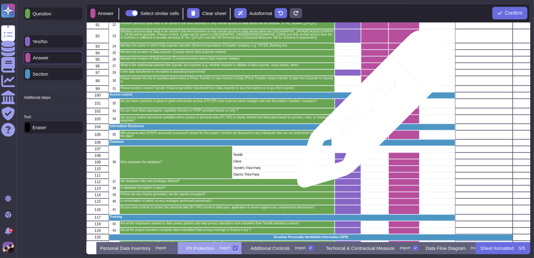
click at [374, 112] on div "grid" at bounding box center [375, 111] width 28 height 7
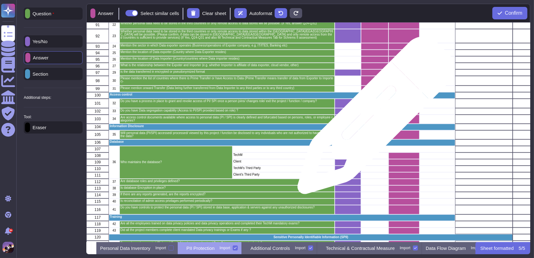
click at [374, 119] on div "grid" at bounding box center [375, 119] width 28 height 9
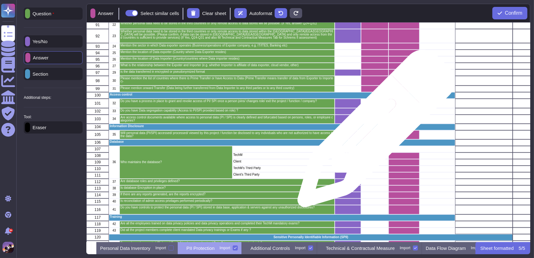
click at [374, 132] on div "grid" at bounding box center [375, 135] width 28 height 9
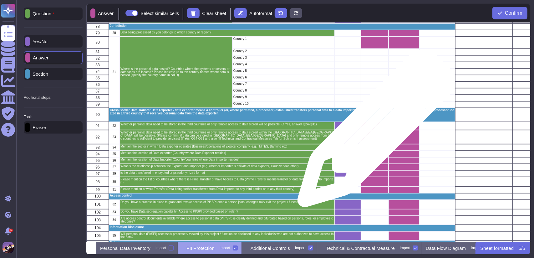
scroll to position [544, 0]
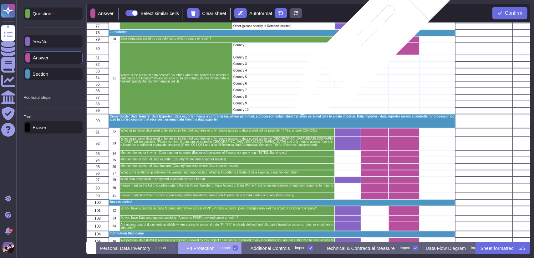
click at [373, 39] on div "grid" at bounding box center [375, 39] width 28 height 7
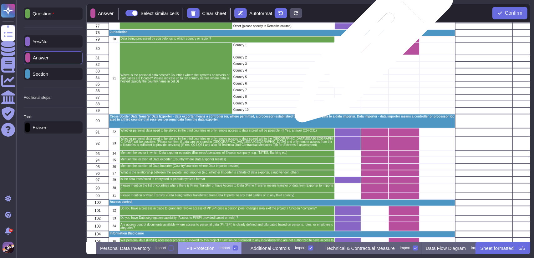
click at [372, 46] on div "grid" at bounding box center [375, 49] width 28 height 12
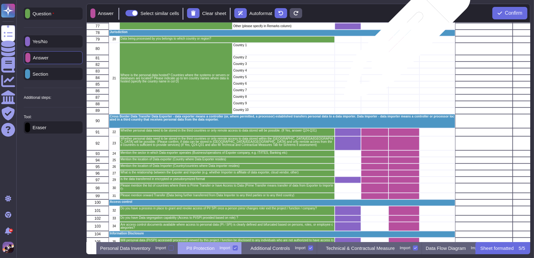
click at [405, 39] on div "grid" at bounding box center [404, 39] width 31 height 7
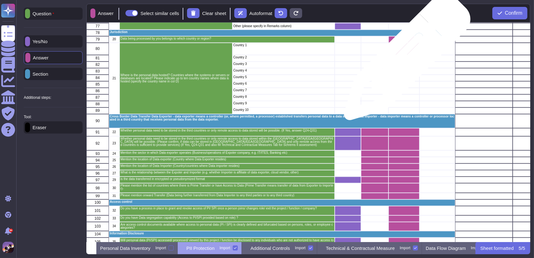
click at [405, 60] on div "grid" at bounding box center [404, 58] width 31 height 7
click at [404, 67] on div "grid" at bounding box center [404, 65] width 31 height 7
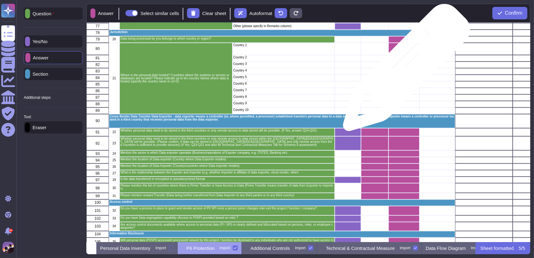
click at [404, 71] on div "grid" at bounding box center [404, 71] width 31 height 7
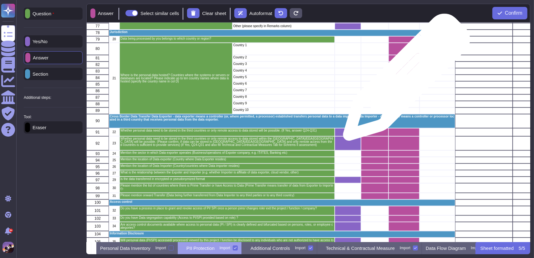
click at [404, 80] on div "grid" at bounding box center [404, 78] width 31 height 7
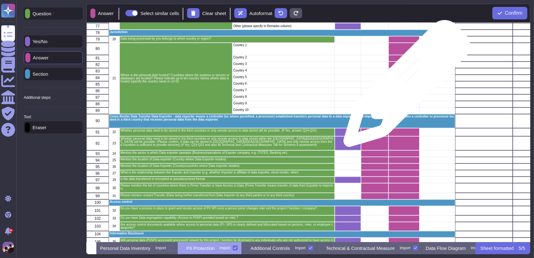
click at [405, 87] on div "grid" at bounding box center [404, 84] width 31 height 7
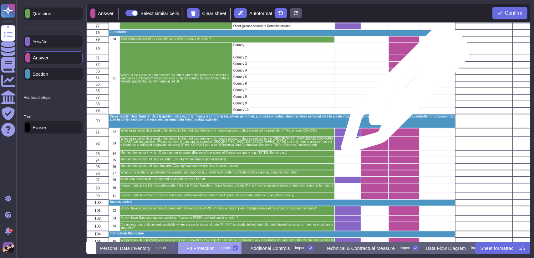
click at [403, 92] on div "grid" at bounding box center [404, 91] width 31 height 7
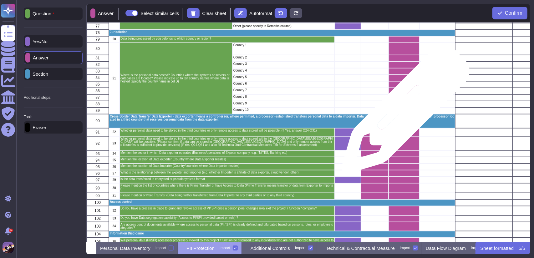
click at [403, 113] on div "grid" at bounding box center [404, 111] width 31 height 7
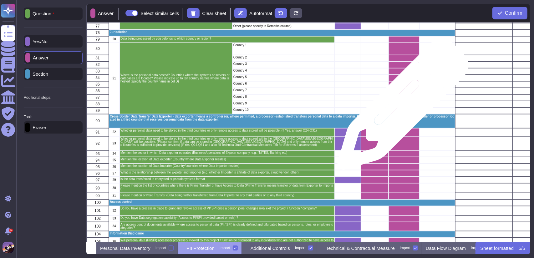
click at [401, 108] on div "grid" at bounding box center [404, 111] width 31 height 7
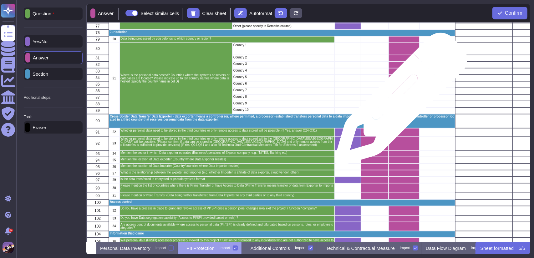
click at [399, 102] on div "grid" at bounding box center [404, 104] width 31 height 7
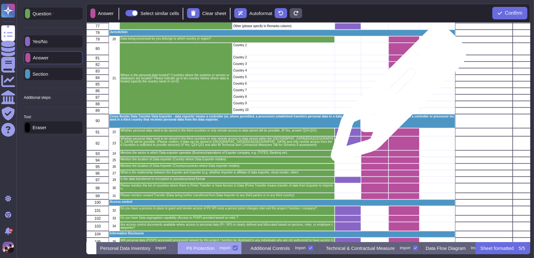
click at [396, 97] on div "grid" at bounding box center [404, 98] width 31 height 7
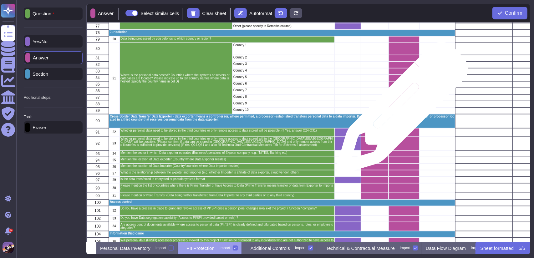
click at [400, 111] on div "grid" at bounding box center [404, 111] width 31 height 7
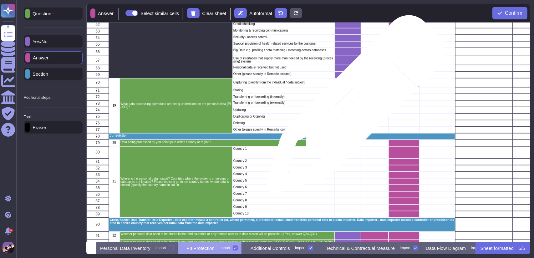
scroll to position [439, 0]
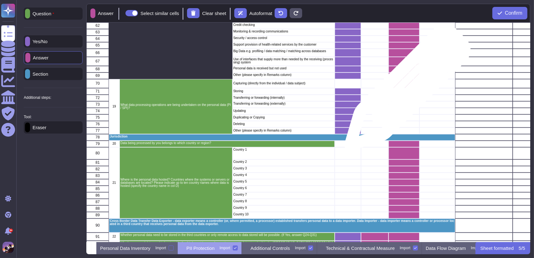
click at [405, 91] on div "grid" at bounding box center [404, 91] width 31 height 7
click at [406, 98] on div "grid" at bounding box center [404, 98] width 31 height 7
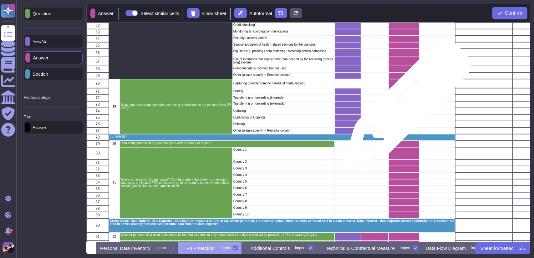
click at [406, 106] on div "grid" at bounding box center [404, 104] width 31 height 7
click at [406, 115] on div "grid" at bounding box center [404, 118] width 31 height 7
click at [404, 112] on div "grid" at bounding box center [404, 111] width 31 height 7
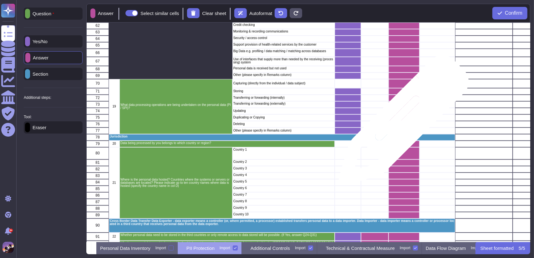
click at [402, 124] on div "grid" at bounding box center [404, 124] width 31 height 7
click at [402, 131] on div "grid" at bounding box center [404, 131] width 31 height 7
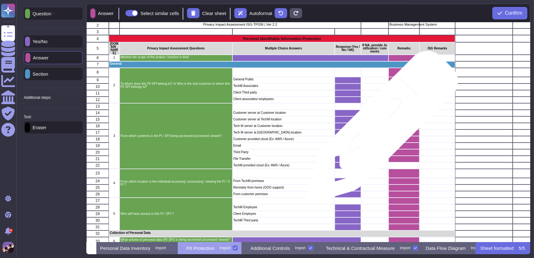
scroll to position [19, 0]
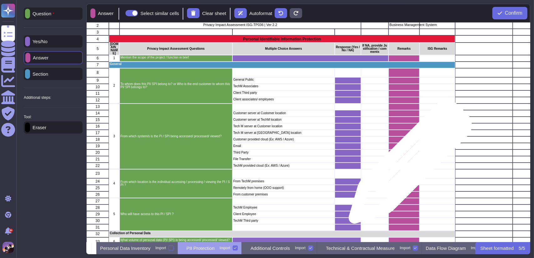
click at [408, 165] on div "grid" at bounding box center [404, 166] width 31 height 7
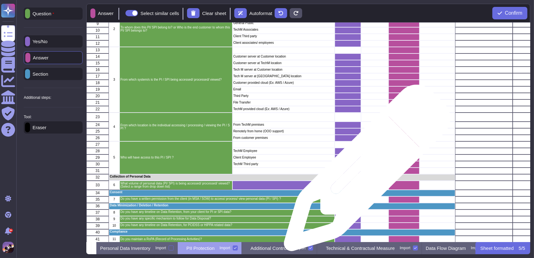
scroll to position [76, 0]
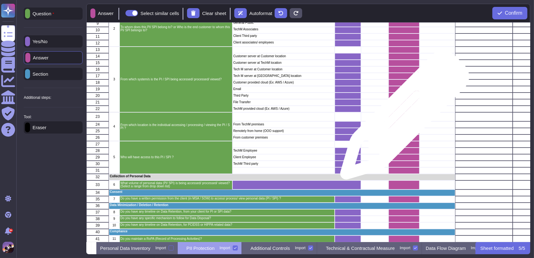
click at [403, 118] on div "grid" at bounding box center [404, 116] width 31 height 9
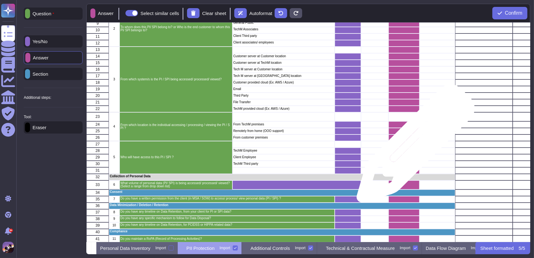
click at [414, 147] on div "grid" at bounding box center [404, 144] width 31 height 7
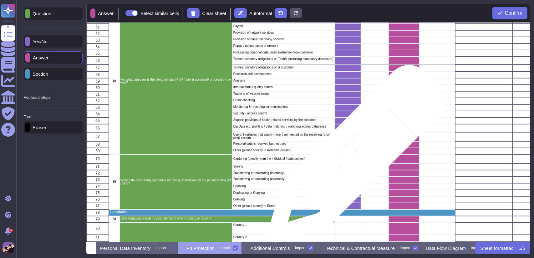
scroll to position [376, 0]
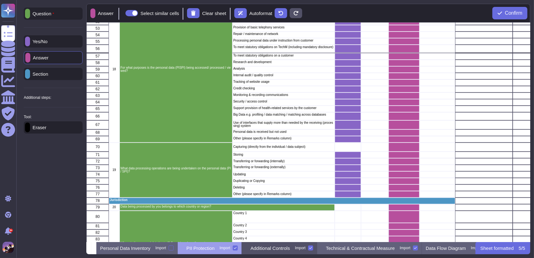
click at [278, 248] on p "Additional Controls" at bounding box center [270, 248] width 39 height 5
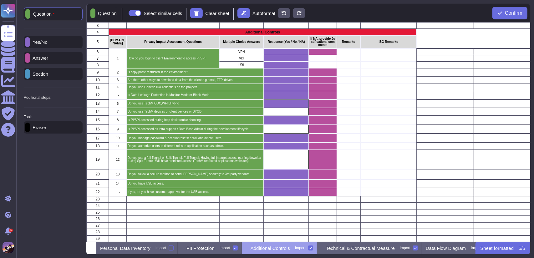
scroll to position [0, 2]
click at [48, 57] on p "Answer" at bounding box center [39, 58] width 18 height 5
click at [48, 125] on div "Eraser" at bounding box center [53, 127] width 59 height 12
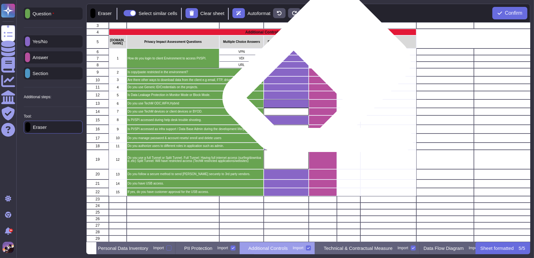
click at [314, 71] on div "grid" at bounding box center [323, 72] width 28 height 8
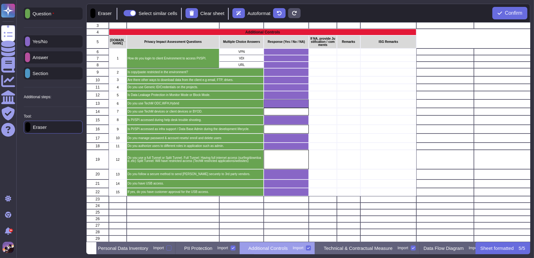
click at [60, 59] on div "Answer" at bounding box center [53, 57] width 59 height 12
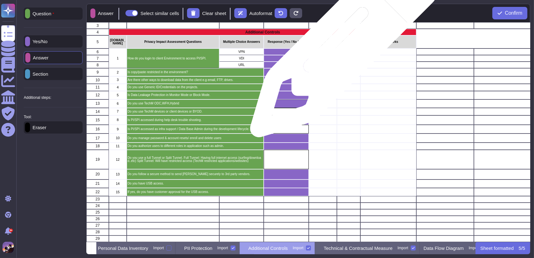
click at [342, 49] on div "grid" at bounding box center [348, 52] width 23 height 7
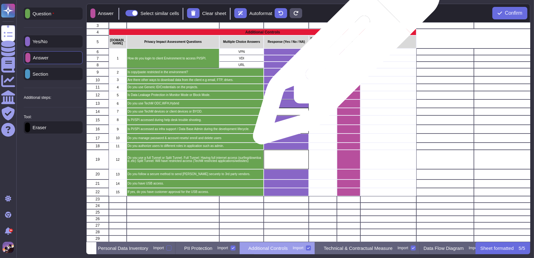
click at [344, 55] on div "grid" at bounding box center [348, 58] width 23 height 7
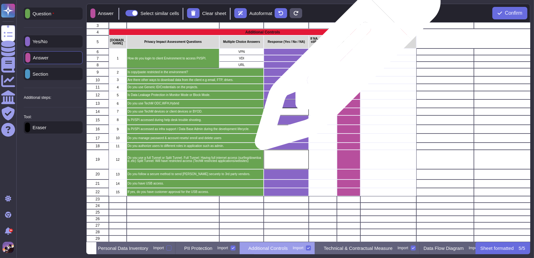
click at [346, 62] on div "grid" at bounding box center [348, 65] width 23 height 7
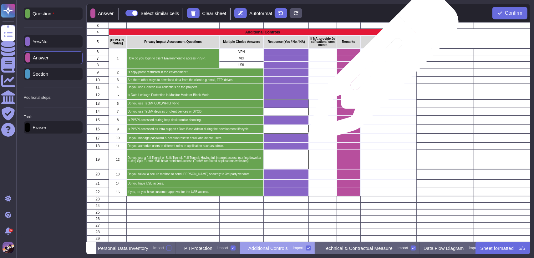
click at [381, 70] on div "grid" at bounding box center [389, 72] width 56 height 8
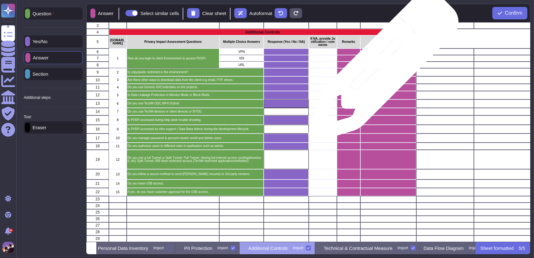
click at [381, 70] on div "grid" at bounding box center [389, 72] width 56 height 8
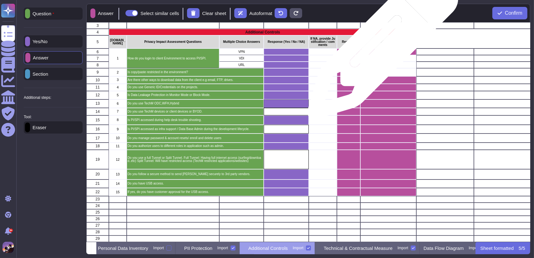
click at [381, 49] on div "grid" at bounding box center [389, 52] width 56 height 7
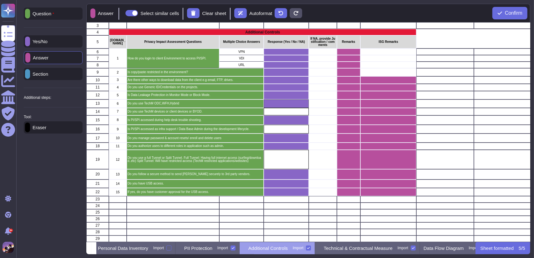
click at [46, 126] on p "Eraser" at bounding box center [38, 127] width 16 height 5
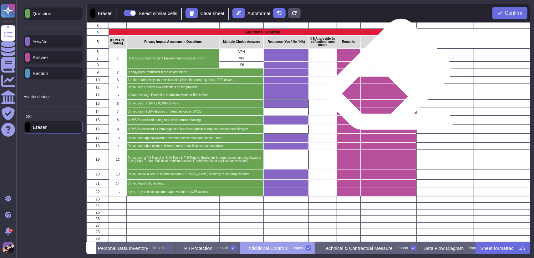
click at [387, 77] on div "grid" at bounding box center [389, 79] width 56 height 7
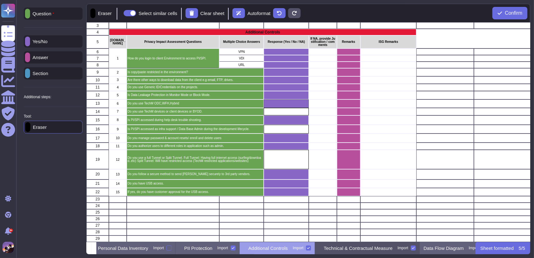
click at [378, 252] on div "Technical & Contractual Measure Import" at bounding box center [367, 248] width 105 height 13
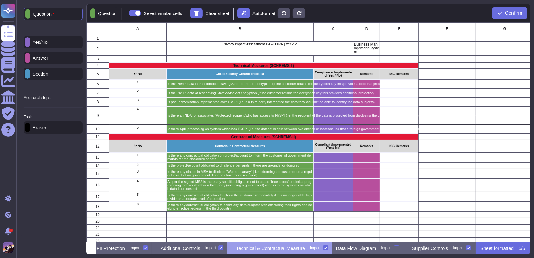
scroll to position [0, 96]
click at [384, 254] on div "Data Flow Diagram Import" at bounding box center [361, 248] width 71 height 13
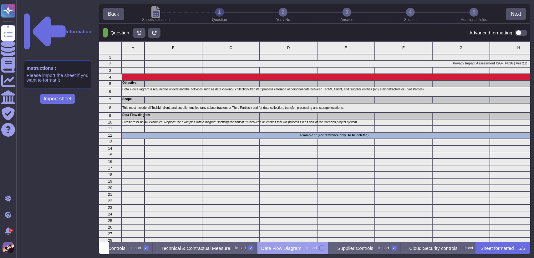
scroll to position [0, 184]
click at [384, 254] on div "Supplier Controls Import" at bounding box center [358, 248] width 72 height 13
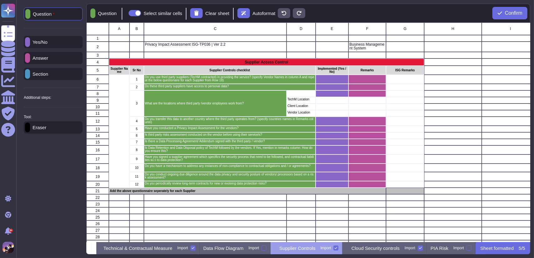
scroll to position [0, 230]
click at [57, 41] on div "Yes/No" at bounding box center [53, 42] width 59 height 12
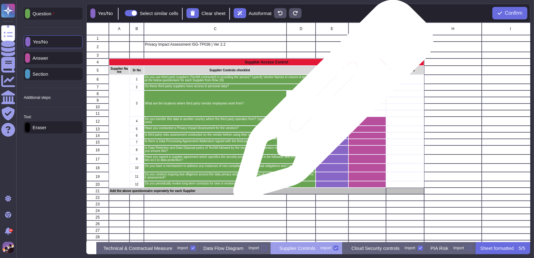
click at [331, 104] on div "grid" at bounding box center [332, 107] width 33 height 7
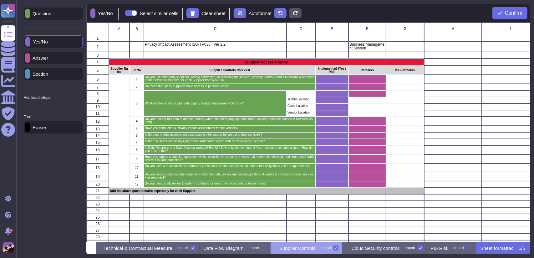
click at [61, 58] on div "Answer" at bounding box center [53, 58] width 59 height 12
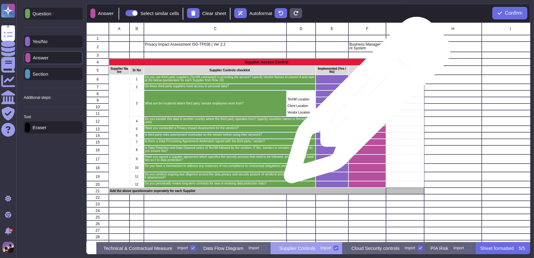
click at [365, 104] on div "grid" at bounding box center [368, 107] width 38 height 7
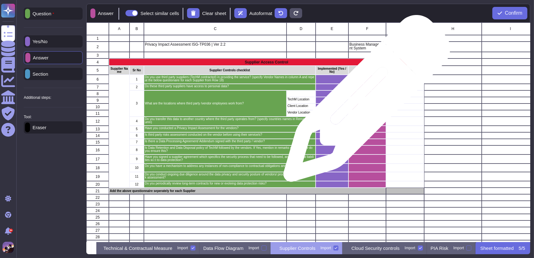
click at [365, 102] on div "grid" at bounding box center [368, 100] width 38 height 7
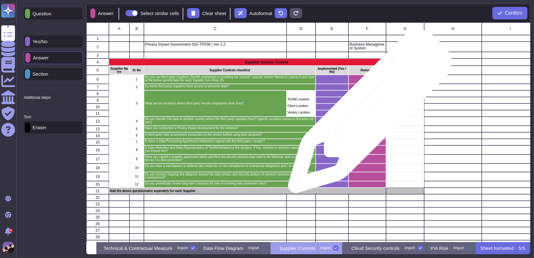
click at [368, 115] on div "grid" at bounding box center [368, 113] width 38 height 7
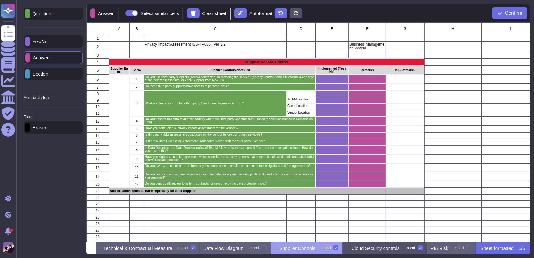
click at [394, 249] on p "Cloud Security controls" at bounding box center [376, 248] width 48 height 5
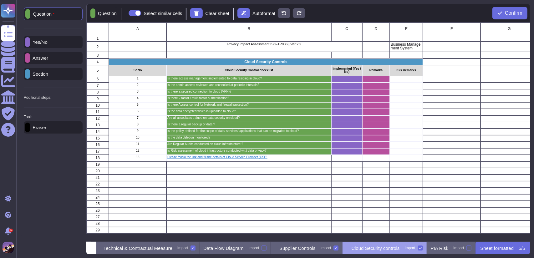
scroll to position [0, 247]
click at [439, 248] on p "PIA Risk" at bounding box center [440, 248] width 18 height 5
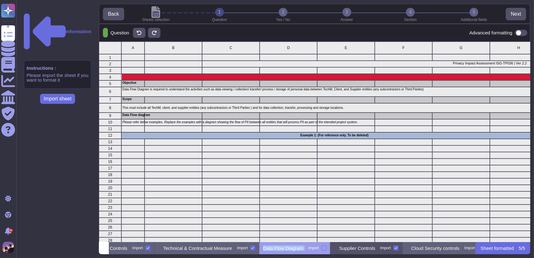
scroll to position [0, 184]
click at [365, 248] on p "Supplier Controls" at bounding box center [349, 248] width 36 height 5
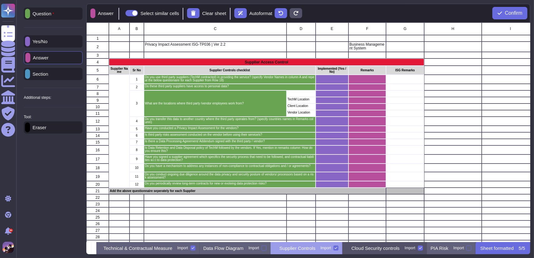
scroll to position [0, 230]
click at [391, 251] on p "Cloud Security controls" at bounding box center [376, 248] width 48 height 5
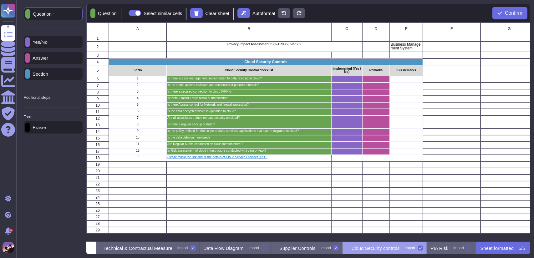
scroll to position [0, 247]
click at [432, 243] on div "PIA Risk Import" at bounding box center [451, 248] width 49 height 13
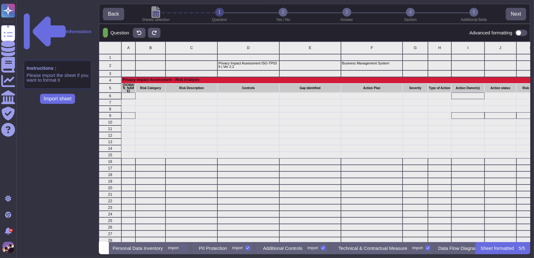
scroll to position [196, 427]
click at [432, 243] on div "Personal Data Inventory Import PII Protection Import Additional Controls Import…" at bounding box center [292, 248] width 367 height 13
click at [518, 33] on span at bounding box center [521, 33] width 13 height 6
click at [513, 33] on input "checkbox" at bounding box center [513, 33] width 0 height 0
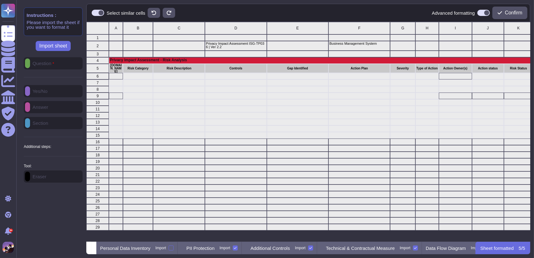
click at [521, 33] on div "K" at bounding box center [518, 28] width 29 height 13
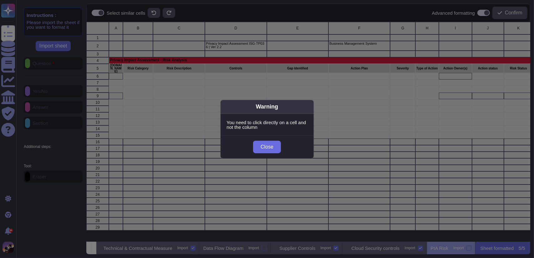
scroll to position [0, 230]
click at [275, 146] on button "Close" at bounding box center [267, 147] width 28 height 13
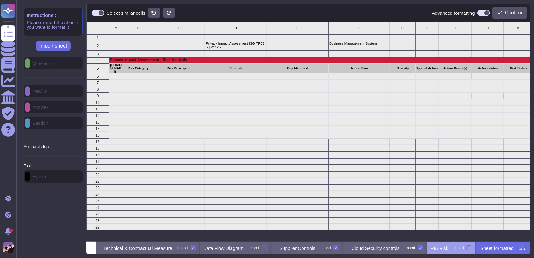
click at [496, 250] on p "Sheet formatted" at bounding box center [497, 248] width 33 height 5
click at [413, 252] on div "Cloud Security controls Import" at bounding box center [385, 248] width 84 height 13
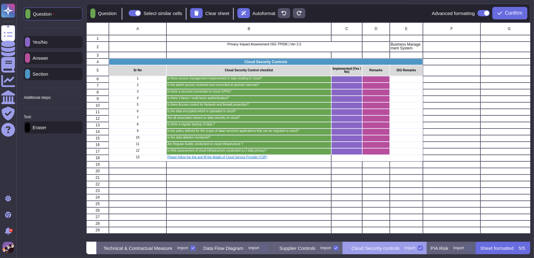
scroll to position [0, 0]
click at [508, 8] on button "Confirm" at bounding box center [510, 13] width 35 height 13
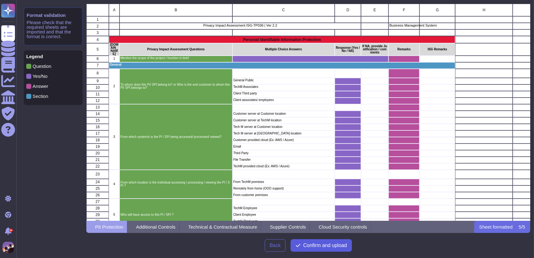
click at [314, 245] on span "Confirm and upload" at bounding box center [325, 245] width 44 height 5
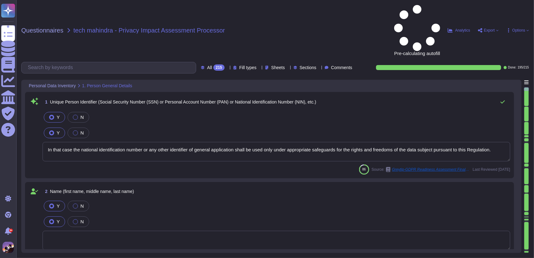
type textarea "In that case the national identification number or any other identifier of gene…"
type textarea "Status information addressed specifically to a child."
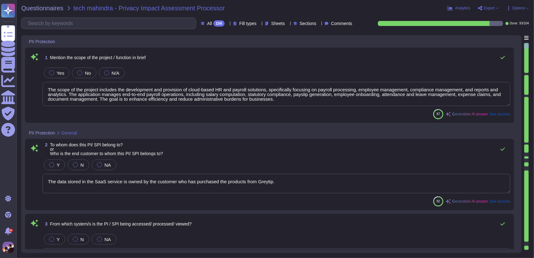
type textarea "All the data is hosted and deployed on AWS and GCP Cloud Service Providers. For…"
type textarea "Access to Personally Identifiable Information (PI) and Sensitive Personally Ide…"
type textarea "The scope of the project includes the development and provision of cloud-based …"
type textarea "The data stored in the SaaS service is owned by the customer who has purchased …"
type textarea "Personal data is accessed, processed, and viewed through the GreytHR applicatio…"
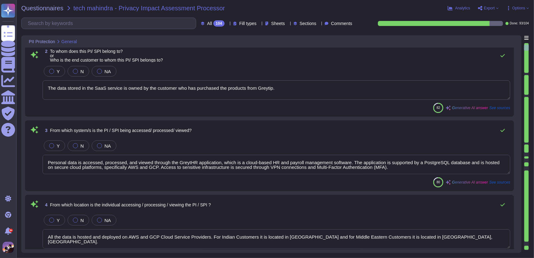
type textarea "The product accesses, stores, and processes the personal data of over 700 emplo…"
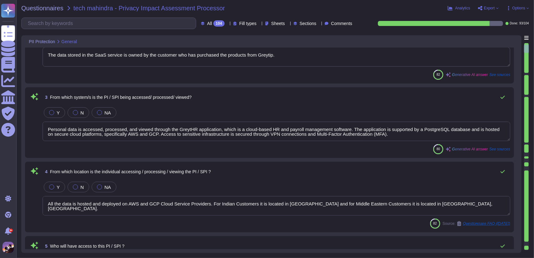
scroll to position [131, 0]
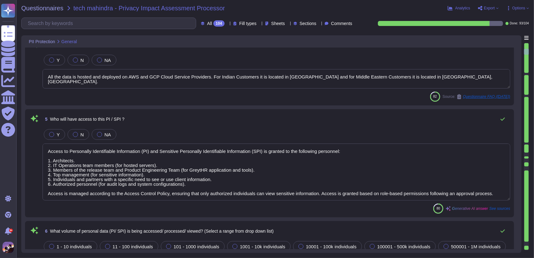
type textarea "Yes, a Master Services Agreement (MSA) is in place between the client and our o…"
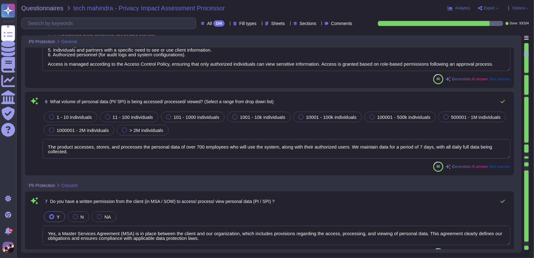
type textarea "Yes, we have a comprehensive Data Retention Policy that outlines the retention …"
type textarea "Yes, we have a defined Media Disposal Procedure that includes specific mechanis…"
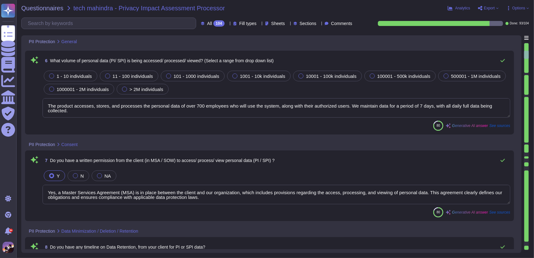
scroll to position [417, 0]
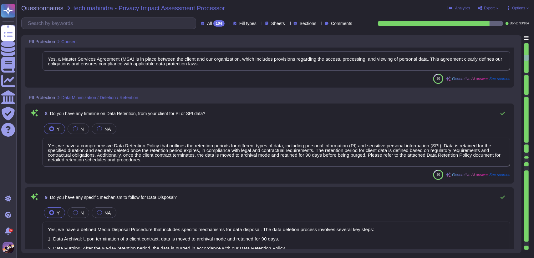
type textarea "No, we do not process or store data governed by regulatory bodies such as HIPAA…"
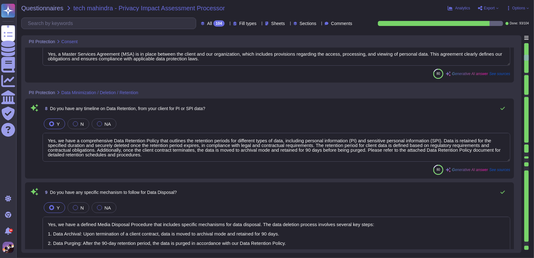
scroll to position [539, 0]
type textarea "Yes, we maintain full and up-to-date records of processing activities that deta…"
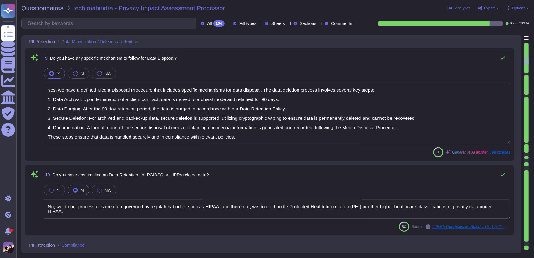
type textarea "Yes, a Data Processing Agreement (DPA) is in place between the client and our o…"
type textarea "Yes, associates handling personal information (PI) and sensitive personal infor…"
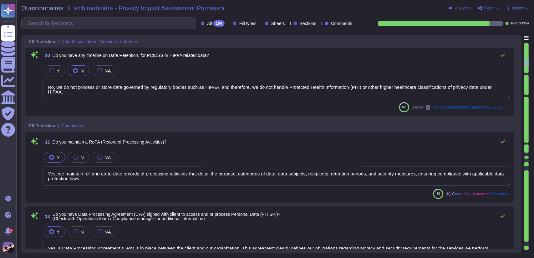
type textarea "Yes, if live data is used for testing new systems, the data shall be removed im…"
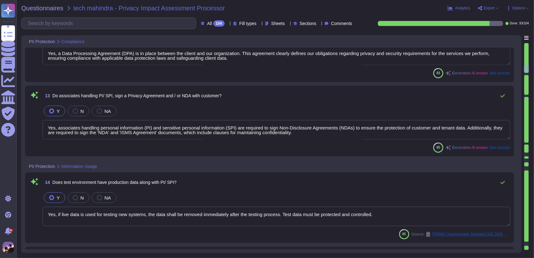
type textarea "No, there have not been any changes to the system or its data sources during th…"
type textarea "Yes, information assets are categorized based on how sensitive and critical the…"
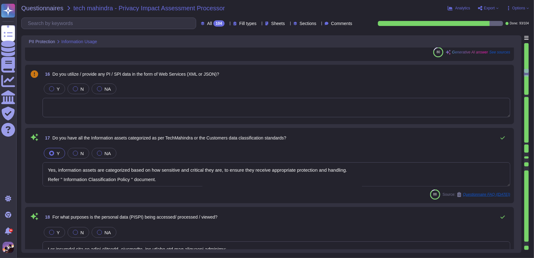
type textarea "The personal data is being accessed, processed, and viewed for the following pu…"
type textarea "The data processing operations being undertaken on personal data include: 1. Co…"
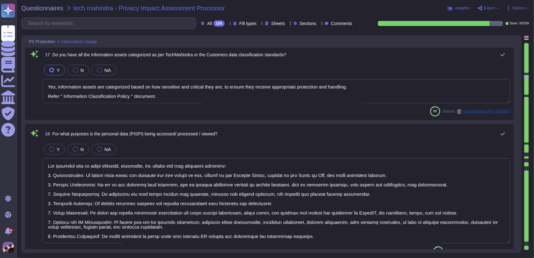
type textarea "The data being processed belongs to India for [DEMOGRAPHIC_DATA] customers, spe…"
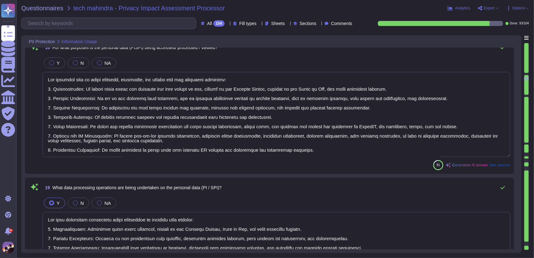
type textarea "- [GEOGRAPHIC_DATA] - [GEOGRAPHIC_DATA]"
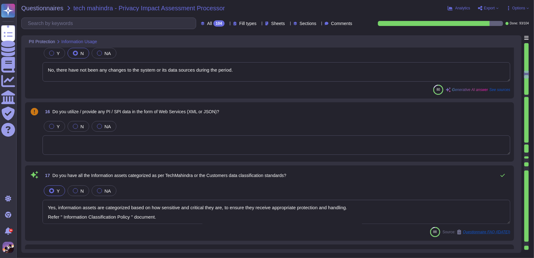
type textarea "Yes, if live data is used for testing new systems, the data shall be removed im…"
type textarea "No, there have not been any changes to the system or its data sources during th…"
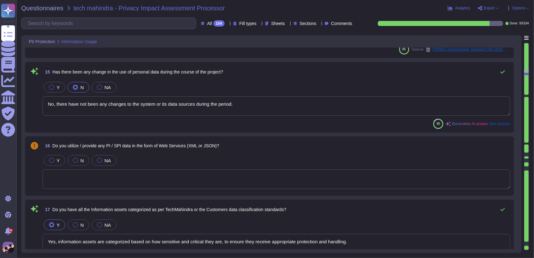
click at [195, 183] on textarea at bounding box center [277, 179] width 468 height 19
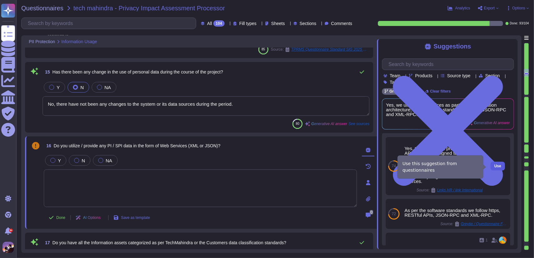
click at [495, 165] on span "Use" at bounding box center [498, 166] width 7 height 4
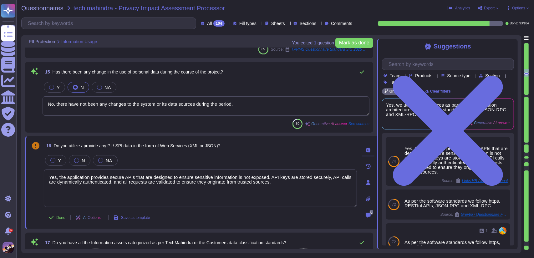
click at [278, 187] on textarea "Yes, the application provides secure APIs that are designed to ensure sensitive…" at bounding box center [200, 189] width 313 height 38
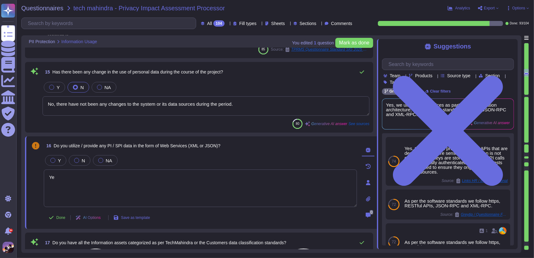
type textarea "Y"
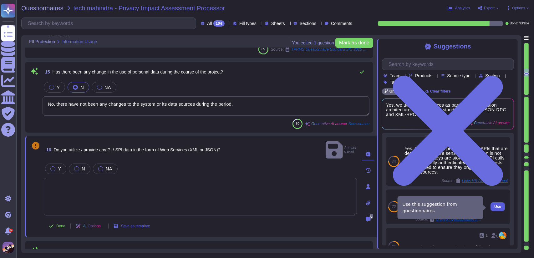
click at [495, 207] on span "Use" at bounding box center [498, 207] width 7 height 4
type textarea "As per the software standards we follow https, RESTful APIs, JSON-RPC and XML-R…"
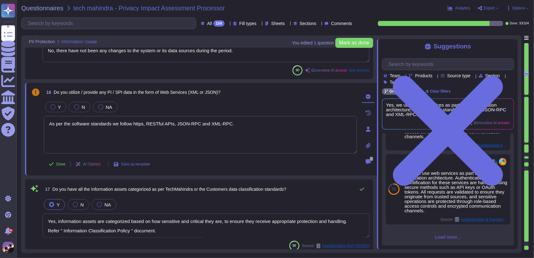
scroll to position [0, 0]
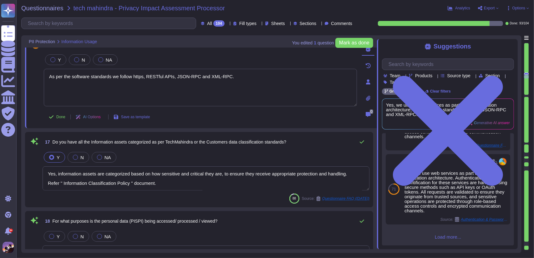
type textarea "The data processing operations being undertaken on personal data include: 1. Co…"
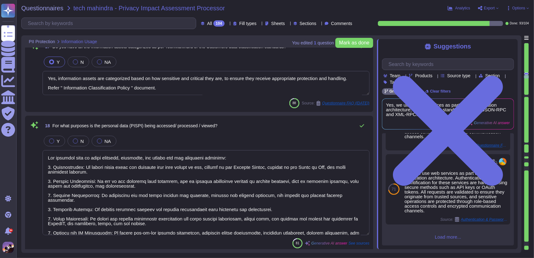
scroll to position [14, 0]
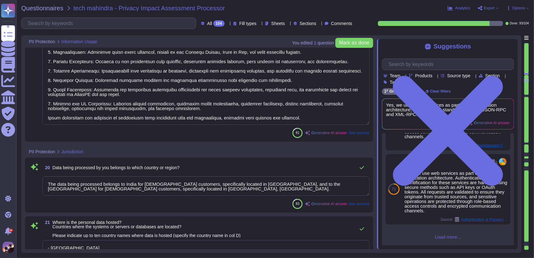
type textarea "The data being processed belongs to India for [DEMOGRAPHIC_DATA] customers, spe…"
type textarea "- [GEOGRAPHIC_DATA] - [GEOGRAPHIC_DATA]"
type textarea "All the data is hosted and deployed on AWS and GCP Cloud Service Providers. For…"
type textarea "In the context of the evaluations and reviews referred to in paragraph 1, the C…"
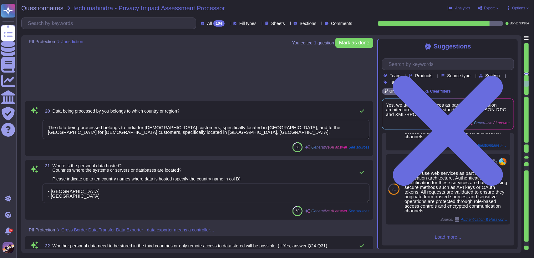
type textarea "The data exporter operates in the Human Resources (HR) technology sector, provi…"
type textarea "The data exporter resides in [GEOGRAPHIC_DATA], specifically in [GEOGRAPHIC_DAT…"
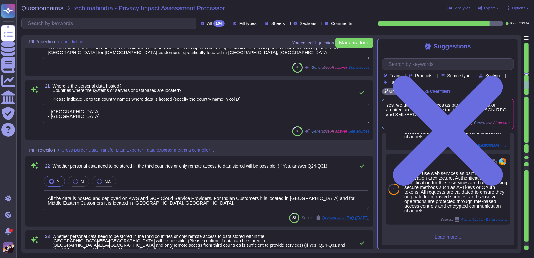
scroll to position [0, 0]
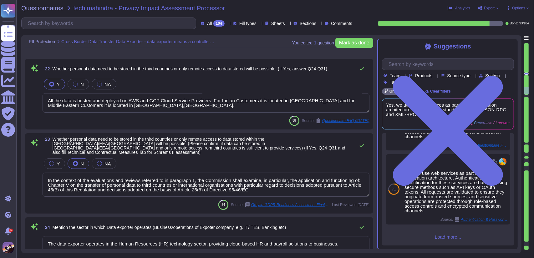
type textarea "The data importer resides in [GEOGRAPHIC_DATA], specifically in [GEOGRAPHIC_DAT…"
type textarea "Data is transferred in an encrypted format. We utilize TLS 1.2 encryption for d…"
type textarea "- [GEOGRAPHIC_DATA] - [GEOGRAPHIC_DATA]"
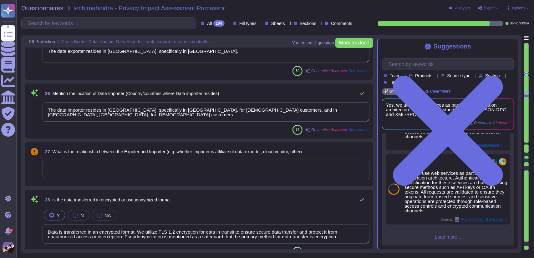
type textarea "GreytHR does not transfer any personal data to third parties, third countries, …"
type textarea "Yes, we have a defined process in place to grant and revoke access to sensitive…"
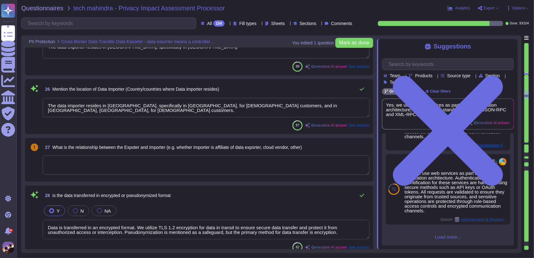
scroll to position [178, 0]
click at [526, 154] on div at bounding box center [527, 155] width 4 height 4
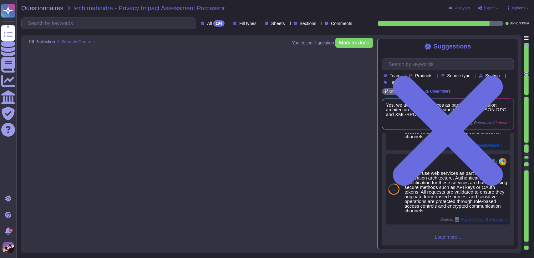
type textarea "Yes, we adhere to specific contractual terms on security restrictions and contr…"
type textarea "Yes, our Business Continuity Plan (BCP) includes processes, procedures, and tec…"
type textarea "Yes, we have defined, implemented, and evaluated processes, procedures, and tec…"
type textarea "Yes, the organization has established a documented incident management program …"
type textarea "Clients typically share their data with GreytHR primarily through email. Additi…"
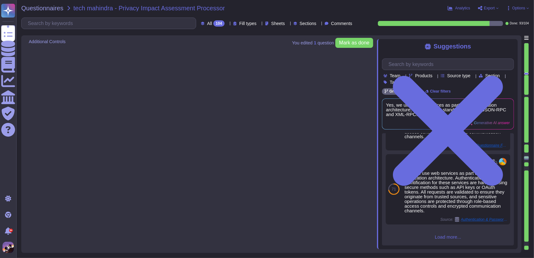
type textarea "We have Wazuh"
type textarea "We have implemented a BYOD policy to set rules for the security of employee-own…"
type textarea "Yes, we manage password and account resets, as well as the enrollment and delet…"
type textarea "Yes, users are assigned different roles in the application, including administr…"
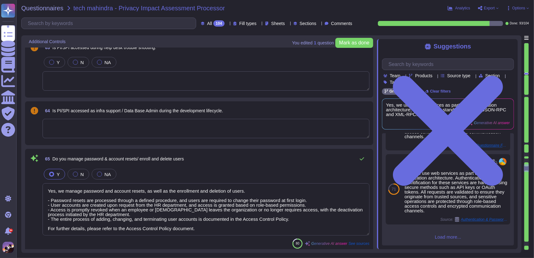
type textarea "Only one network connection is allowed, and split tunneling is not permitted as…"
type textarea "Yes, we follow secure methods to send personal information (PII) to third-party…"
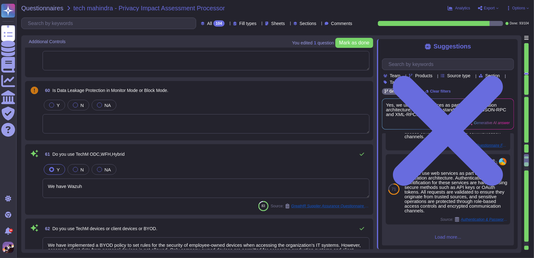
type textarea "Clients typically share their data with GreytHR primarily through email. Additi…"
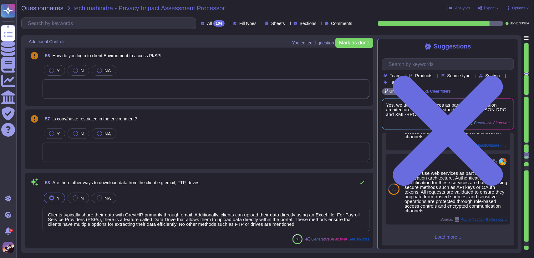
scroll to position [4369, 0]
click at [527, 95] on div at bounding box center [527, 96] width 4 height 2
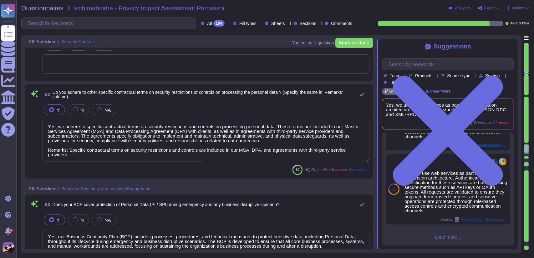
type textarea "Yes, we have strict controls in place over third parties accessing systems and …"
type textarea "Yes, we adhere to specific contractual terms on security restrictions and contr…"
type textarea "Yes, our Business Continuity Plan (BCP) includes processes, procedures, and tec…"
type textarea "Yes, we have defined, implemented, and evaluated processes, procedures, and tec…"
type textarea "Yes, the organization has established a documented incident management program …"
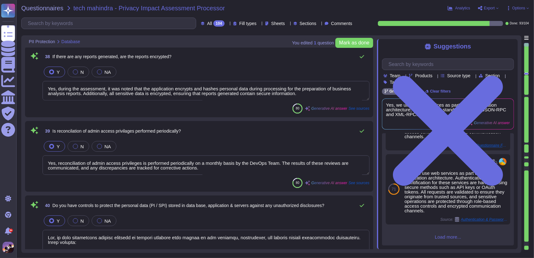
type textarea "Yes, database roles and privileges are defined and managed through a structured…"
type textarea "Yes, the database is secured with AES 256-bit encryption, ensuring the confiden…"
type textarea "Yes, during the assessment, it was noted that the application encrypts and hash…"
type textarea "Yes, reconciliation of admin access privileges is performed periodically on a m…"
type textarea "Yes, we have implemented several controls to protect personal data stored in ou…"
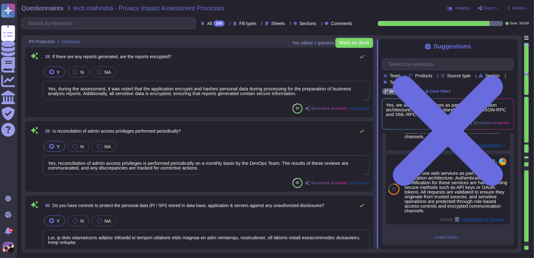
type textarea "share the evidence Screenshot for additional security training provided to user…"
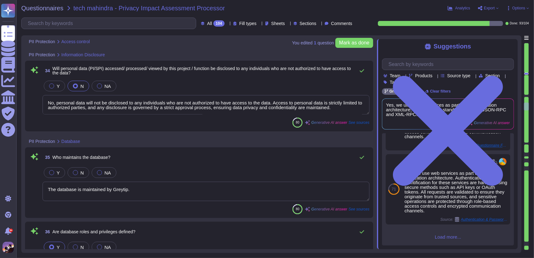
type textarea "Yes, we have a defined process in place to grant and revoke access to sensitive…"
type textarea "Yes, we have data segregation capability. Access to personal information and se…"
type textarea "Yes, access control documents are available that clearly define and bifurcate a…"
type textarea "No, personal data will not be disclosed to any individuals who are not authoriz…"
type textarea "The database is maintained by Greytip."
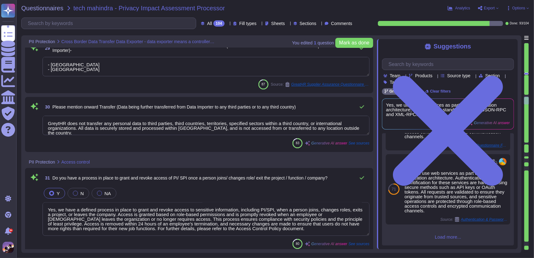
type textarea "The data importer resides in [GEOGRAPHIC_DATA], specifically in [GEOGRAPHIC_DAT…"
type textarea "Data is transferred in an encrypted format. We utilize TLS 1.2 encryption for d…"
type textarea "- [GEOGRAPHIC_DATA] - [GEOGRAPHIC_DATA]"
type textarea "GreytHR does not transfer any personal data to third parties, third countries, …"
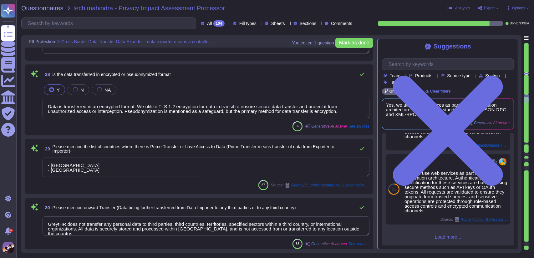
type textarea "The data exporter resides in [GEOGRAPHIC_DATA], specifically in [GEOGRAPHIC_DAT…"
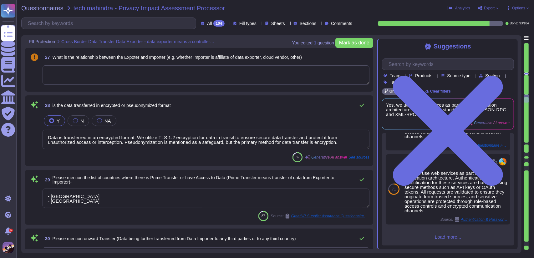
scroll to position [2120, 0]
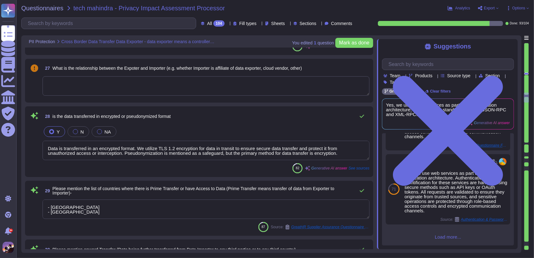
type textarea "The data exporter operates in the Human Resources (HR) technology sector, provi…"
click at [216, 94] on textarea at bounding box center [206, 85] width 327 height 19
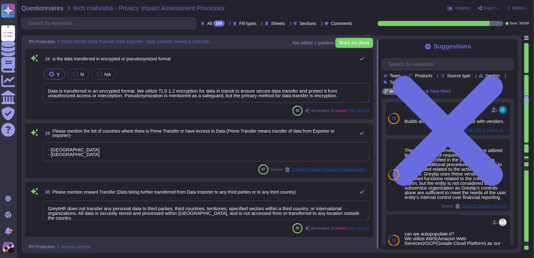
type textarea "Yes, we have data segregation capability. Access to personal information and se…"
type textarea "Yes, access control documents are available that clearly define and bifurcate a…"
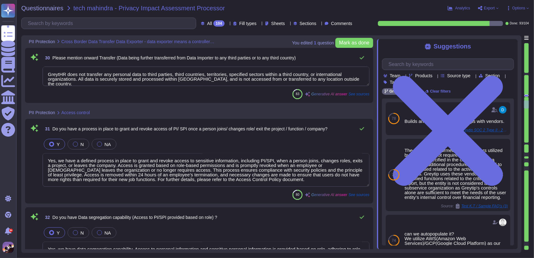
type textarea "No, personal data will not be disclosed to any individuals who are not authoriz…"
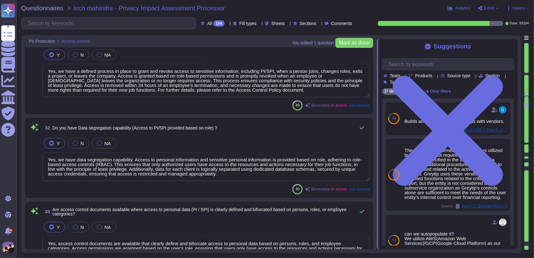
type textarea "The database is maintained by Greytip."
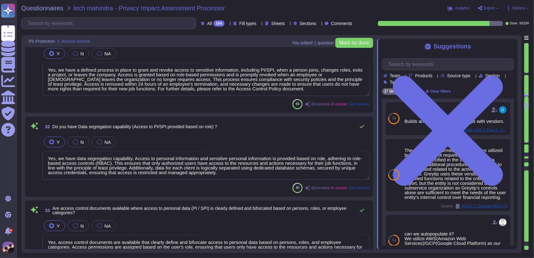
scroll to position [0, 0]
click at [527, 143] on div at bounding box center [527, 144] width 4 height 2
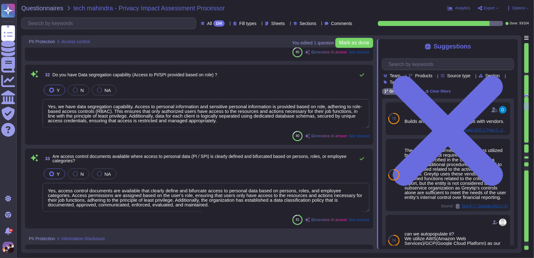
type textarea "Yes, database roles and privileges are defined and managed through a structured…"
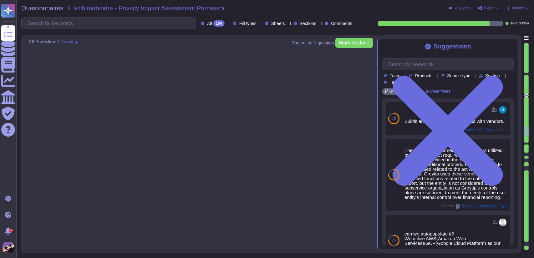
type textarea "Yes, data is encrypted both at rest and in transit. Data at rest is protected u…"
type textarea "Yes, we maintain proper physical security of sites where servers and equipment …"
type textarea "We use SonarQube and Snyk, along with external vendors, to conduct thorough tes…"
type textarea "Yes, we conduct regular Vulnerability Assessment and Penetration Testing (VAPT)…"
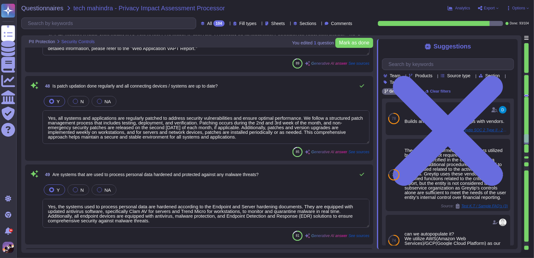
type textarea "Yes, all systems and applications are regularly patched to address security vul…"
type textarea "Yes, the systems used to process personal data are hardened according to the En…"
type textarea "Yes, we have strict controls in place over third parties accessing systems and …"
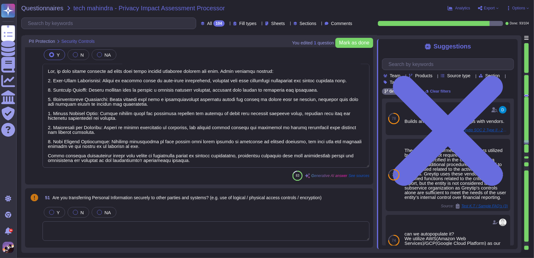
type textarea "Yes, we adhere to specific contractual terms on security restrictions and contr…"
type textarea "Yes, our Business Continuity Plan (BCP) includes processes, procedures, and tec…"
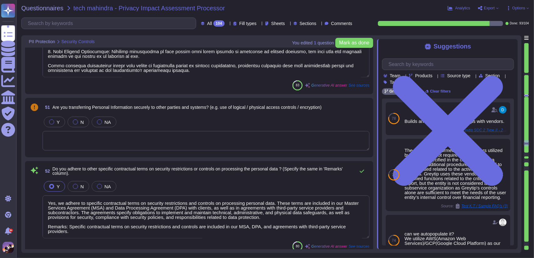
type textarea "Yes, we have defined, implemented, and evaluated processes, procedures, and tec…"
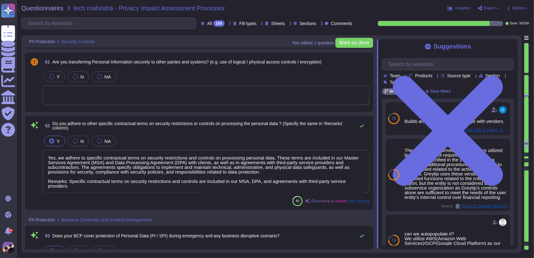
type textarea "Yes, the organization has established a documented incident management program …"
click at [221, 90] on textarea at bounding box center [206, 94] width 327 height 19
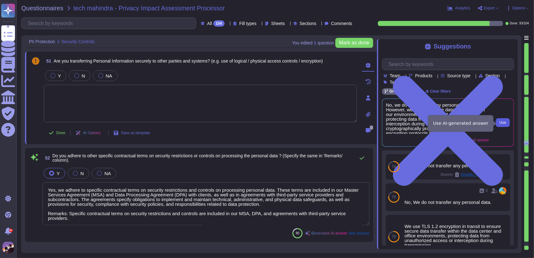
click at [500, 125] on span "Use" at bounding box center [503, 123] width 7 height 4
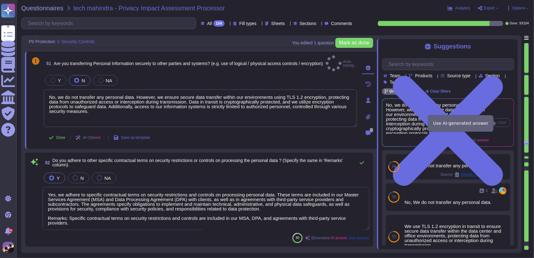
type textarea "No, we do not transfer any personal data. However, we ensure secure data transf…"
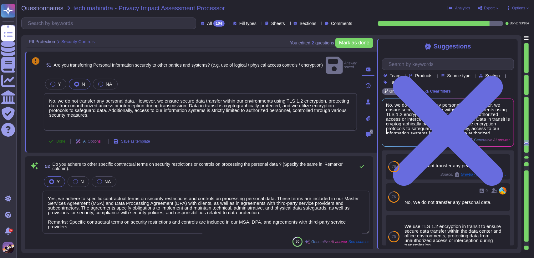
click at [61, 135] on button "Done" at bounding box center [57, 141] width 27 height 13
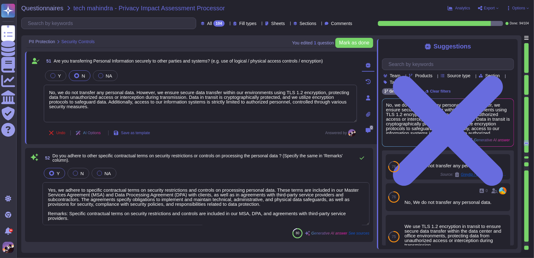
click at [527, 153] on div at bounding box center [527, 155] width 4 height 4
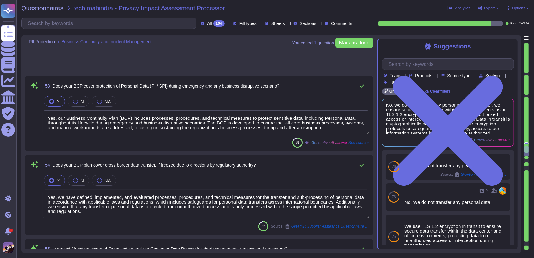
type textarea "Yes, the organization has established a documented incident management program …"
type textarea "Clients typically share their data with GreytHR primarily through email. Additi…"
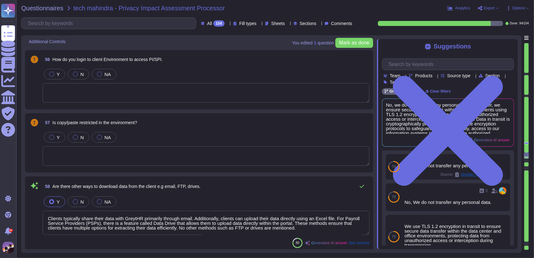
scroll to position [4595, 0]
type textarea "We have Wazuh"
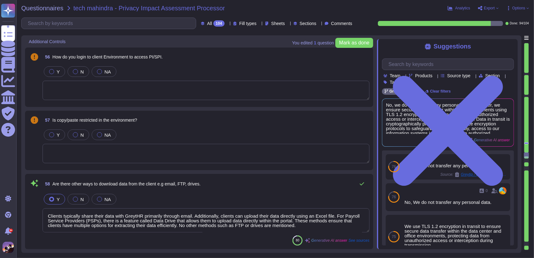
click at [182, 87] on textarea at bounding box center [206, 90] width 327 height 19
